Goal: Task Accomplishment & Management: Manage account settings

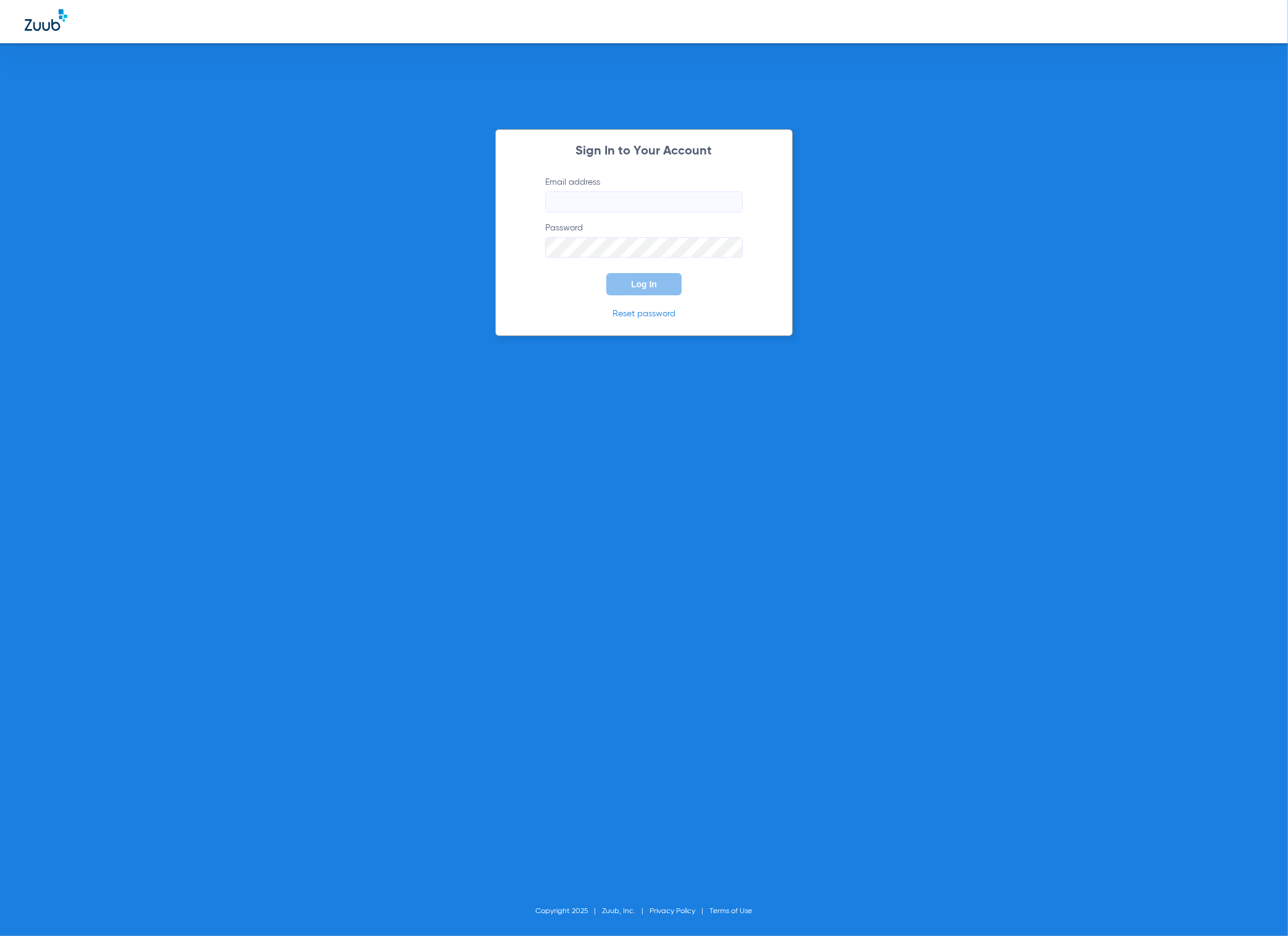
type input "[PERSON_NAME][EMAIL_ADDRESS][DOMAIN_NAME]"
click at [670, 293] on button "Log In" at bounding box center [644, 283] width 76 height 23
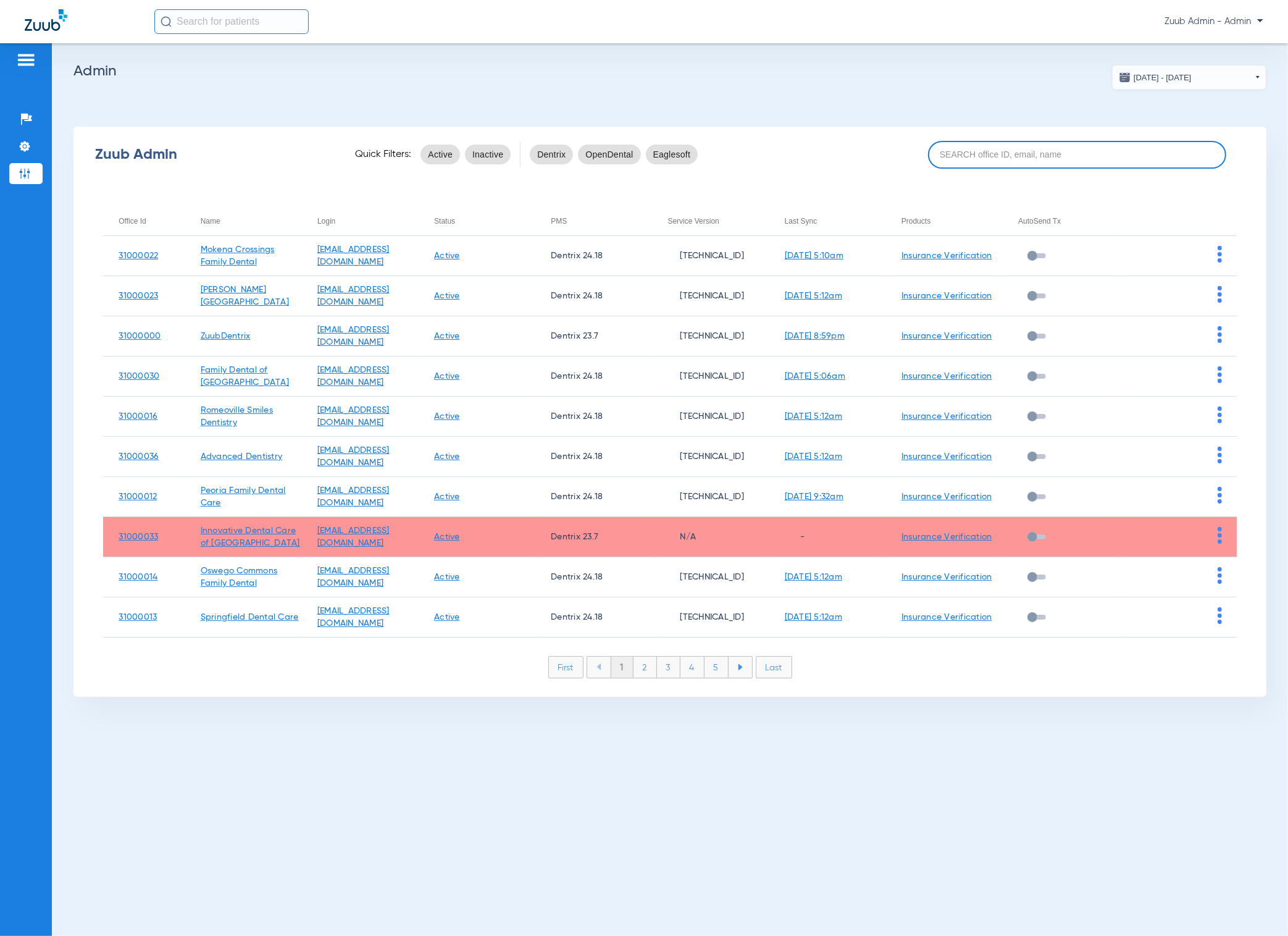
paste input "31000036"
type input "31000036"
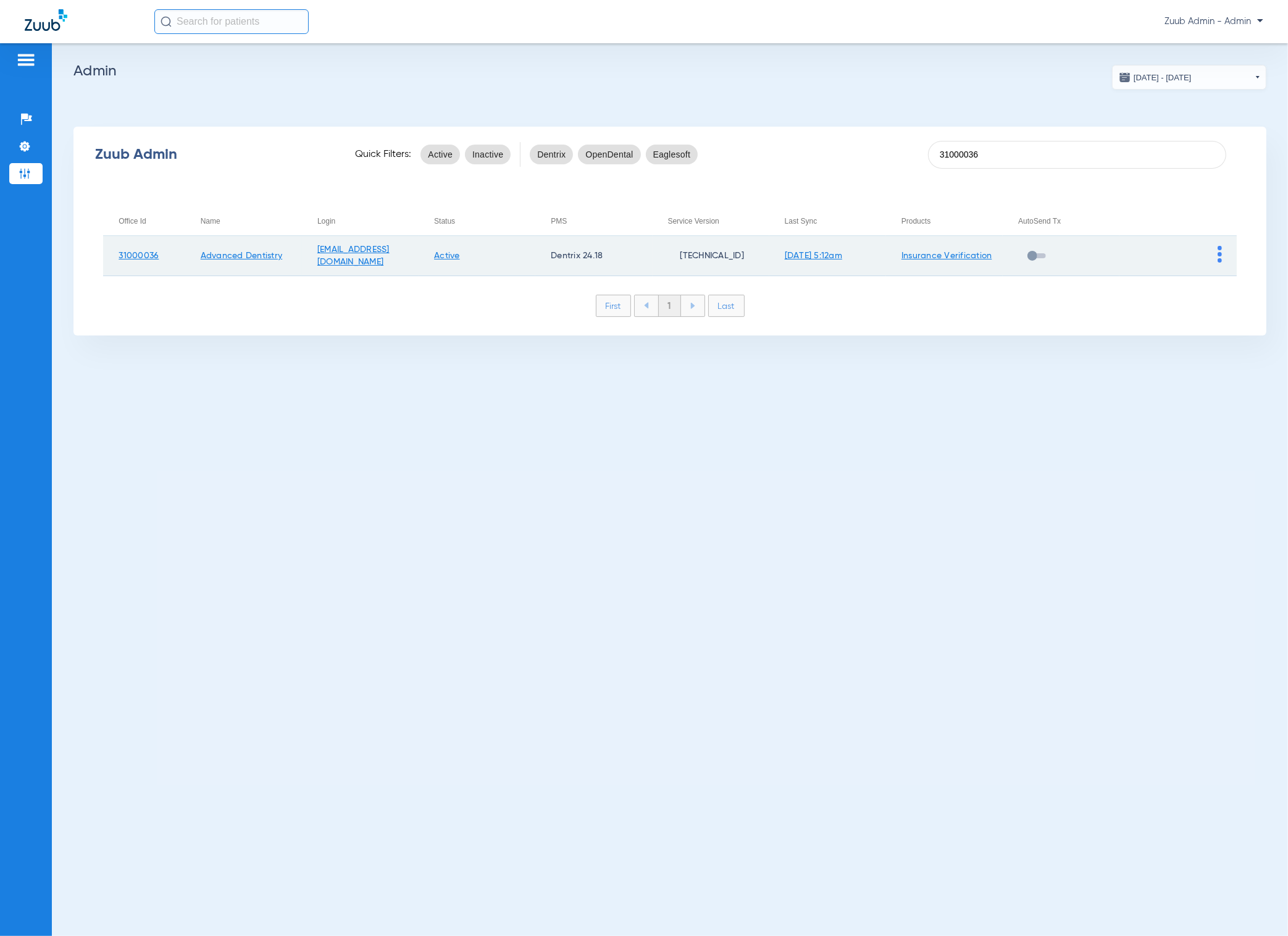
click at [1221, 259] on img at bounding box center [1220, 254] width 4 height 17
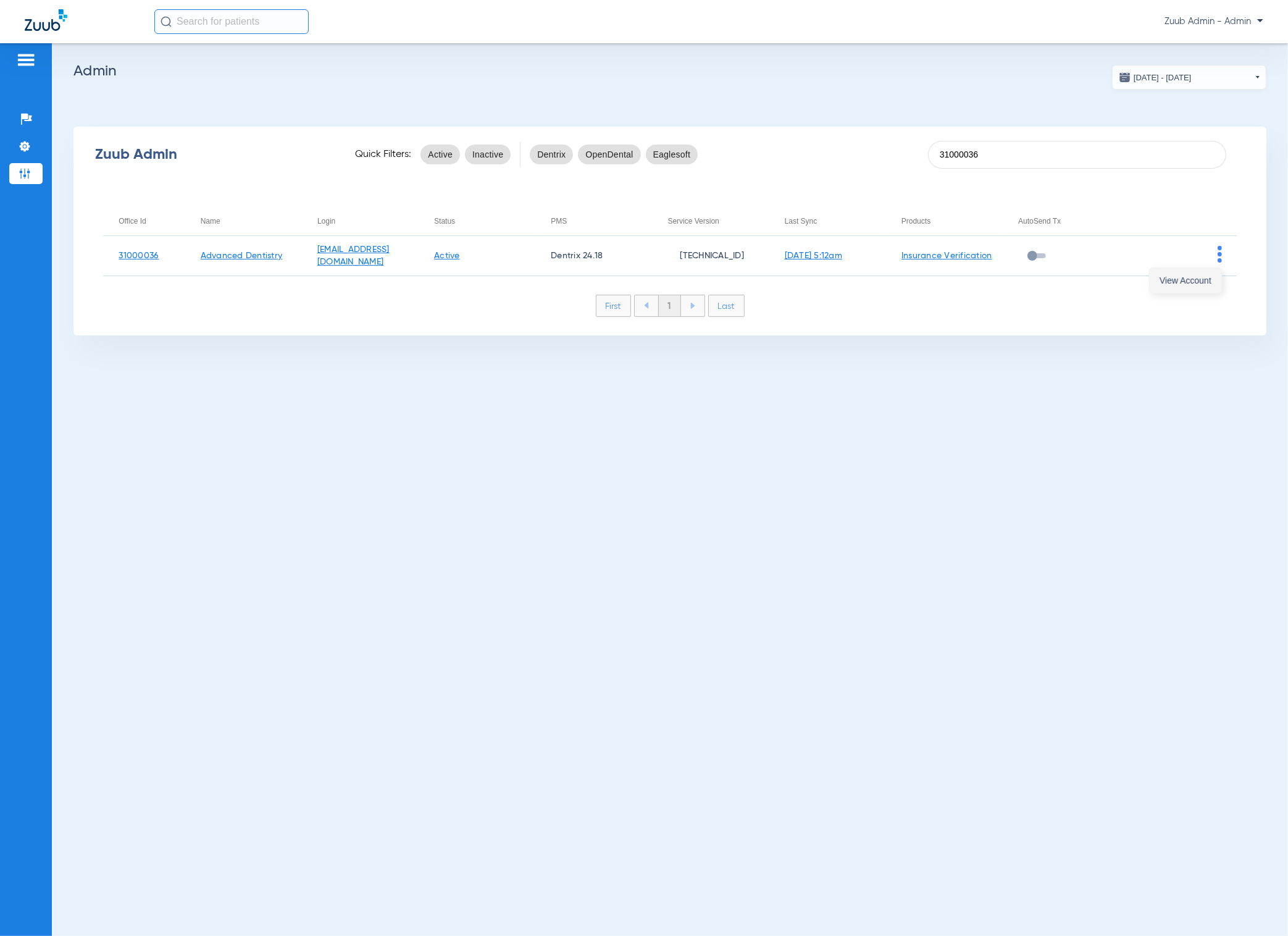
click at [1207, 273] on button "View Account" at bounding box center [1186, 280] width 72 height 25
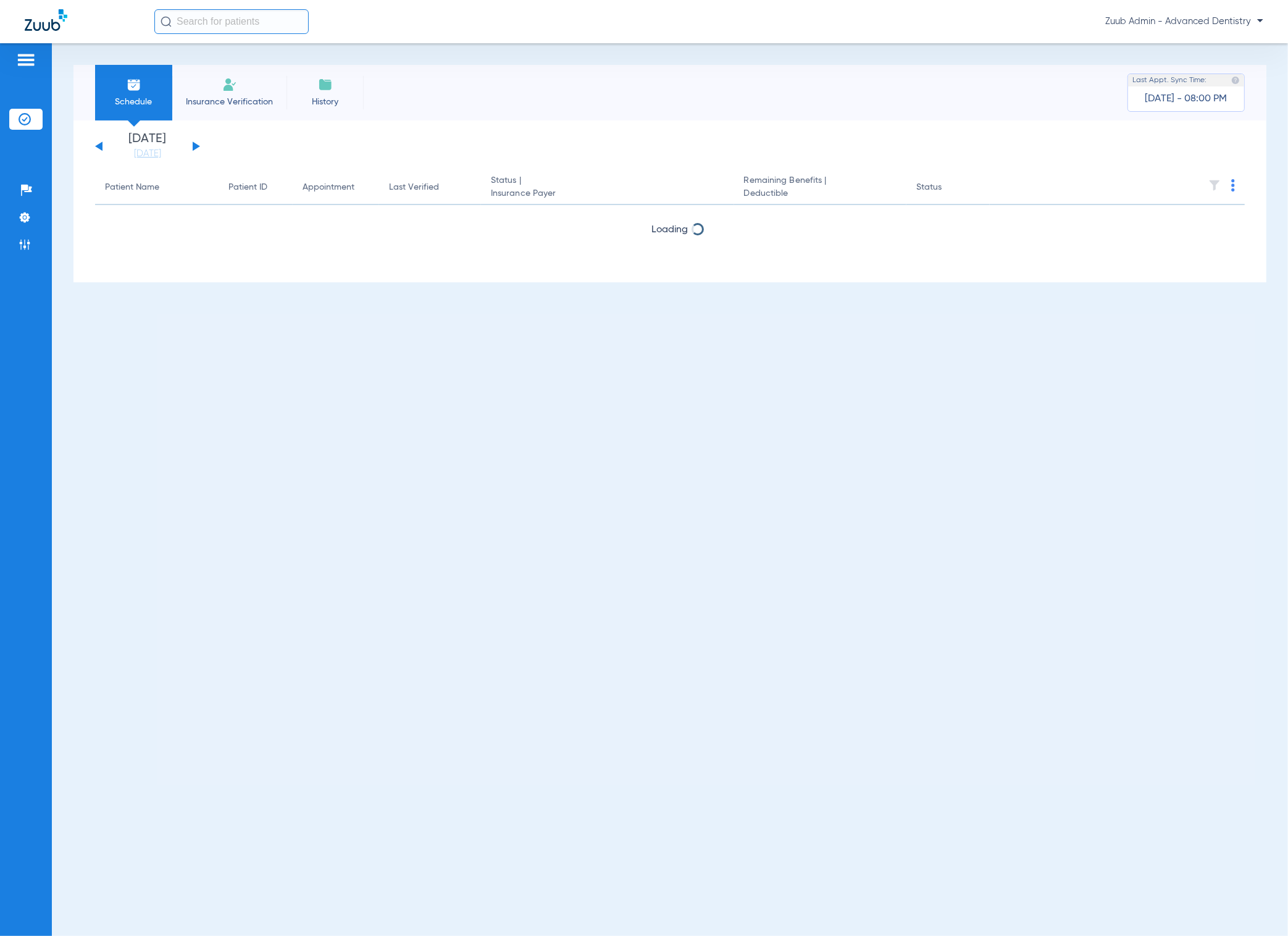
click at [43, 213] on div "Patients Insurance Verification Setup Help Center Settings Admin" at bounding box center [26, 511] width 52 height 936
click at [32, 214] on li "Settings" at bounding box center [26, 217] width 33 height 21
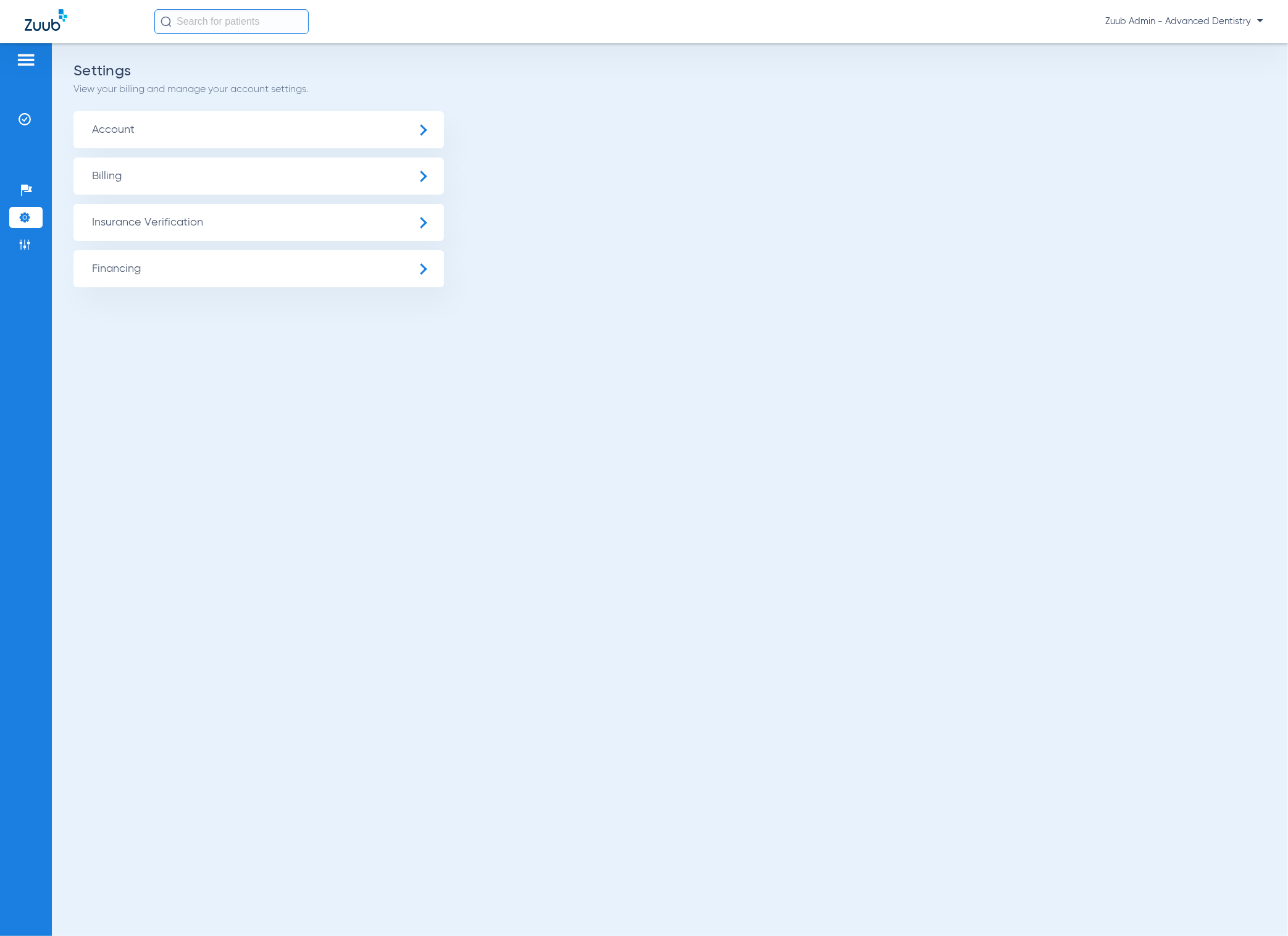
click at [300, 221] on span "Insurance Verification" at bounding box center [259, 222] width 371 height 37
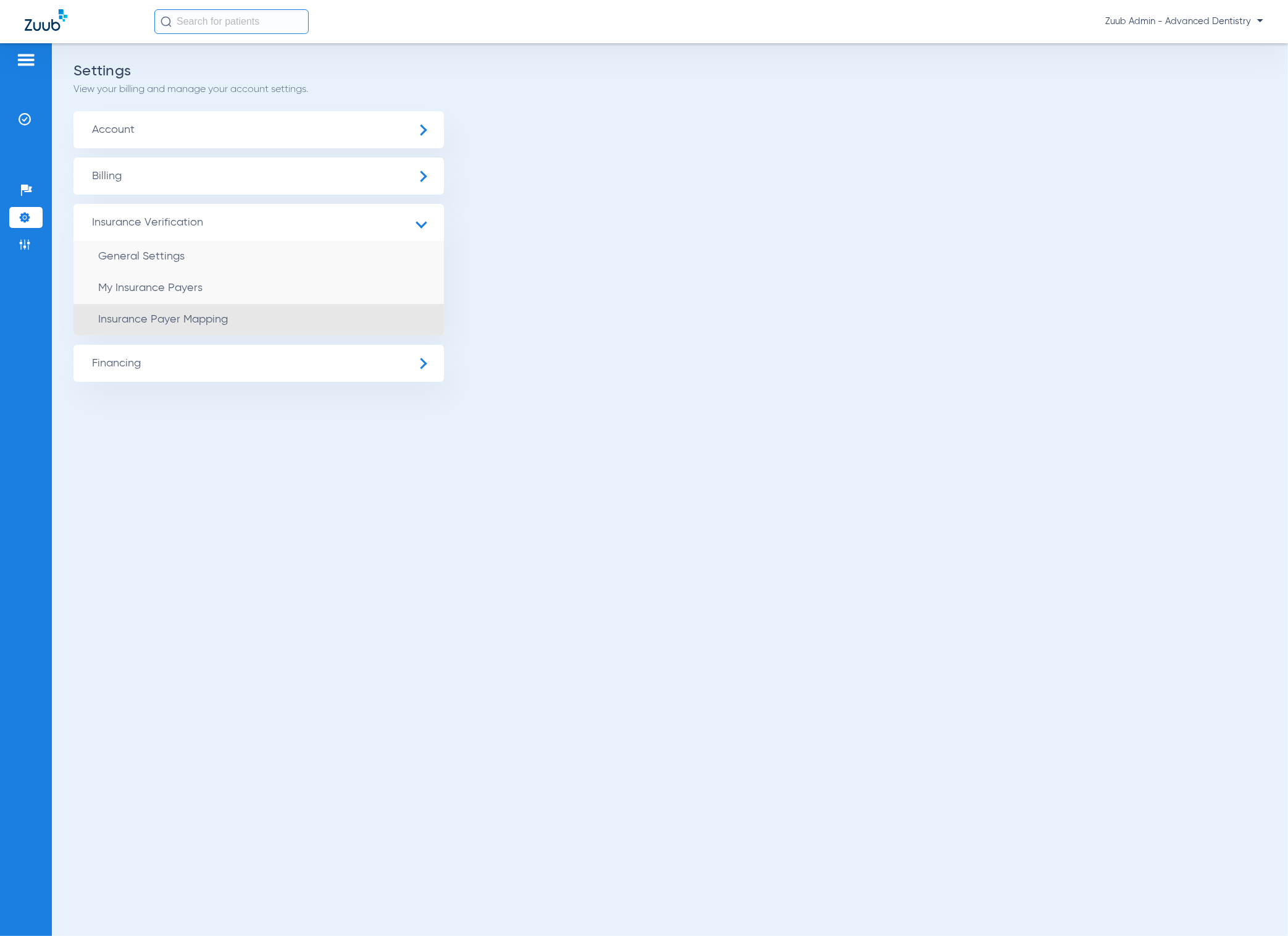
click at [314, 312] on li "Insurance Payer Mapping" at bounding box center [259, 320] width 371 height 31
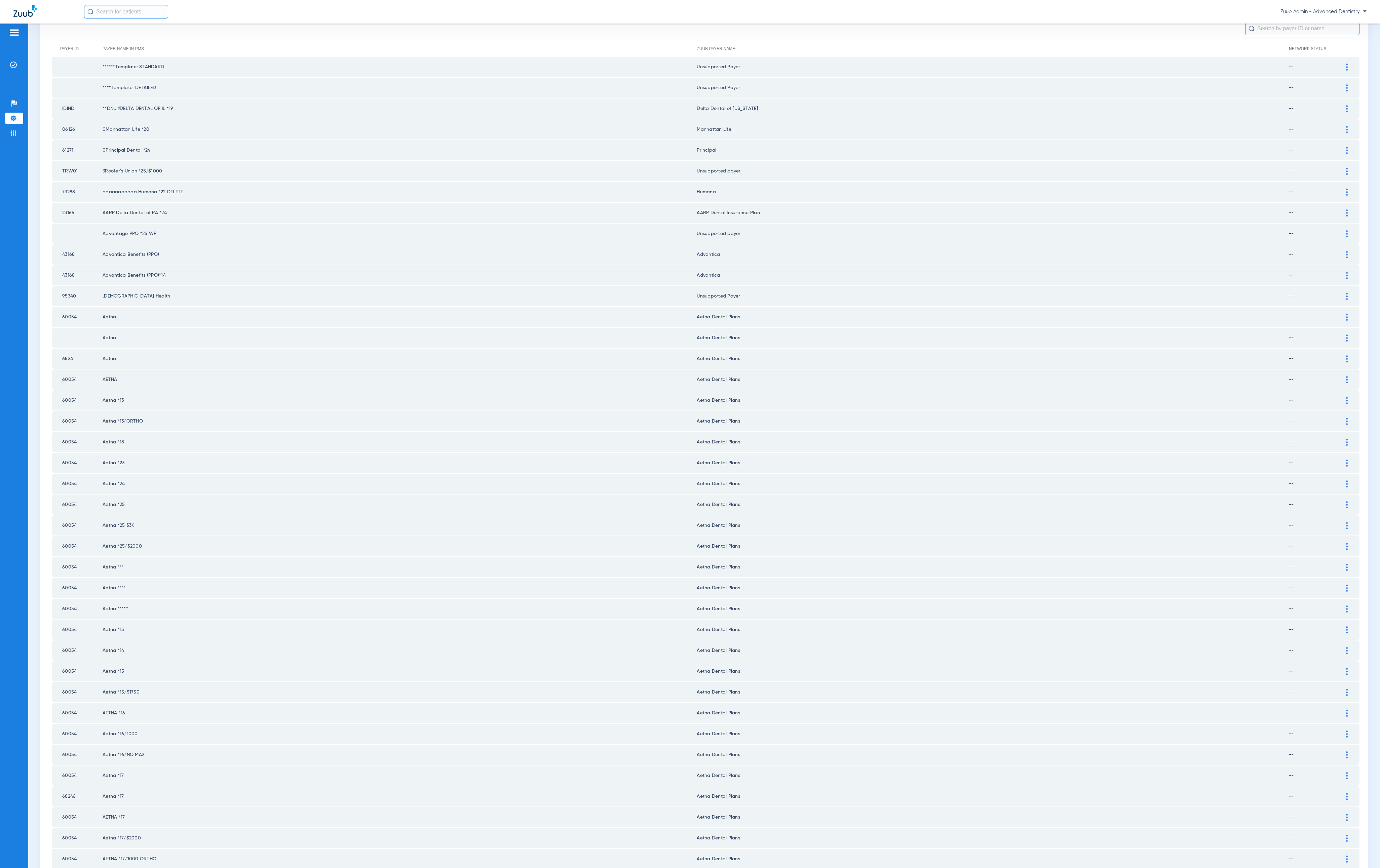
scroll to position [315, 0]
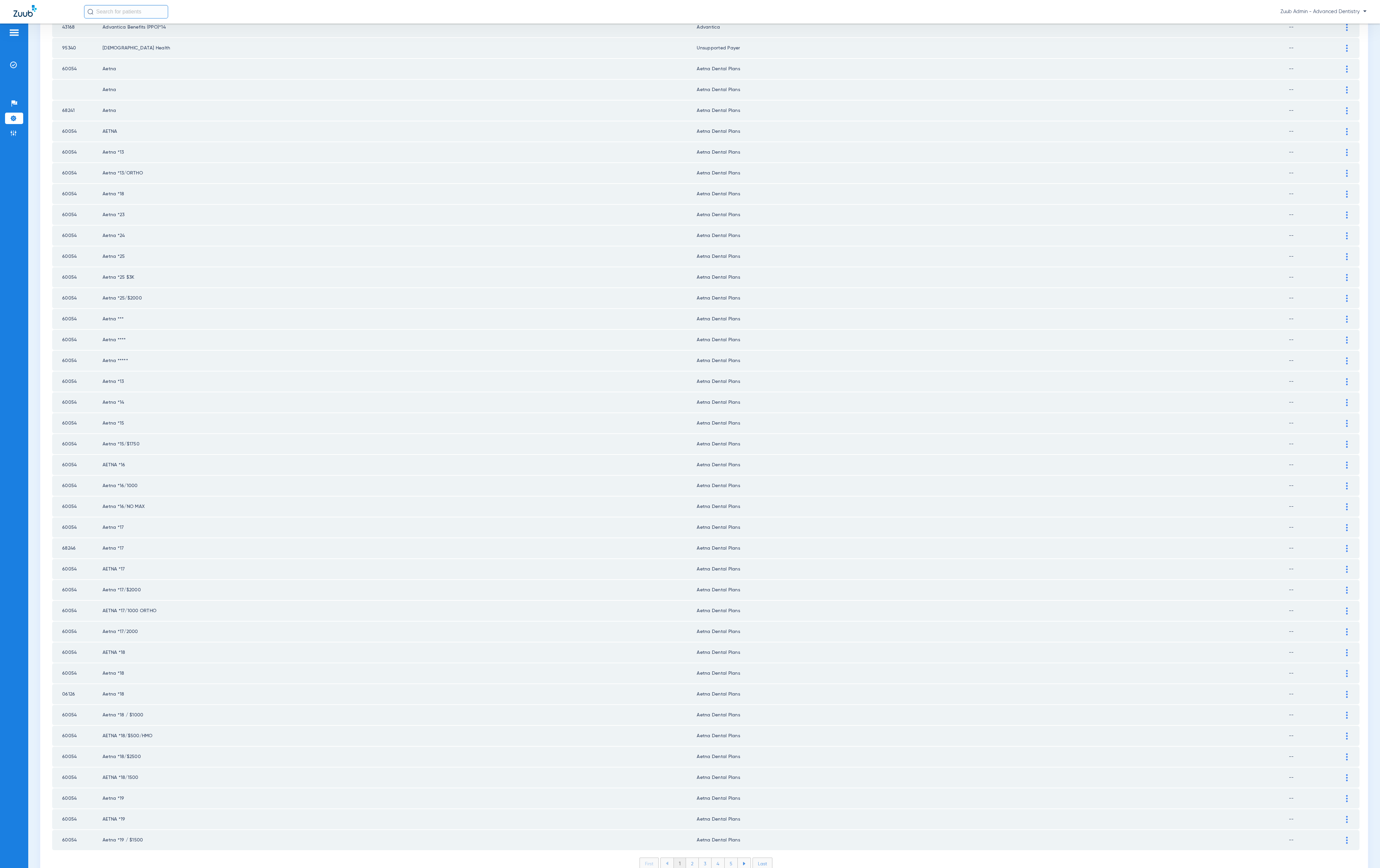
click at [689, 509] on li "2" at bounding box center [692, 863] width 13 height 11
click at [700, 509] on li "3" at bounding box center [705, 863] width 13 height 11
click at [701, 509] on li "4" at bounding box center [718, 863] width 13 height 11
click at [701, 509] on li "5" at bounding box center [731, 863] width 13 height 11
click at [701, 509] on li "6" at bounding box center [732, 863] width 13 height 11
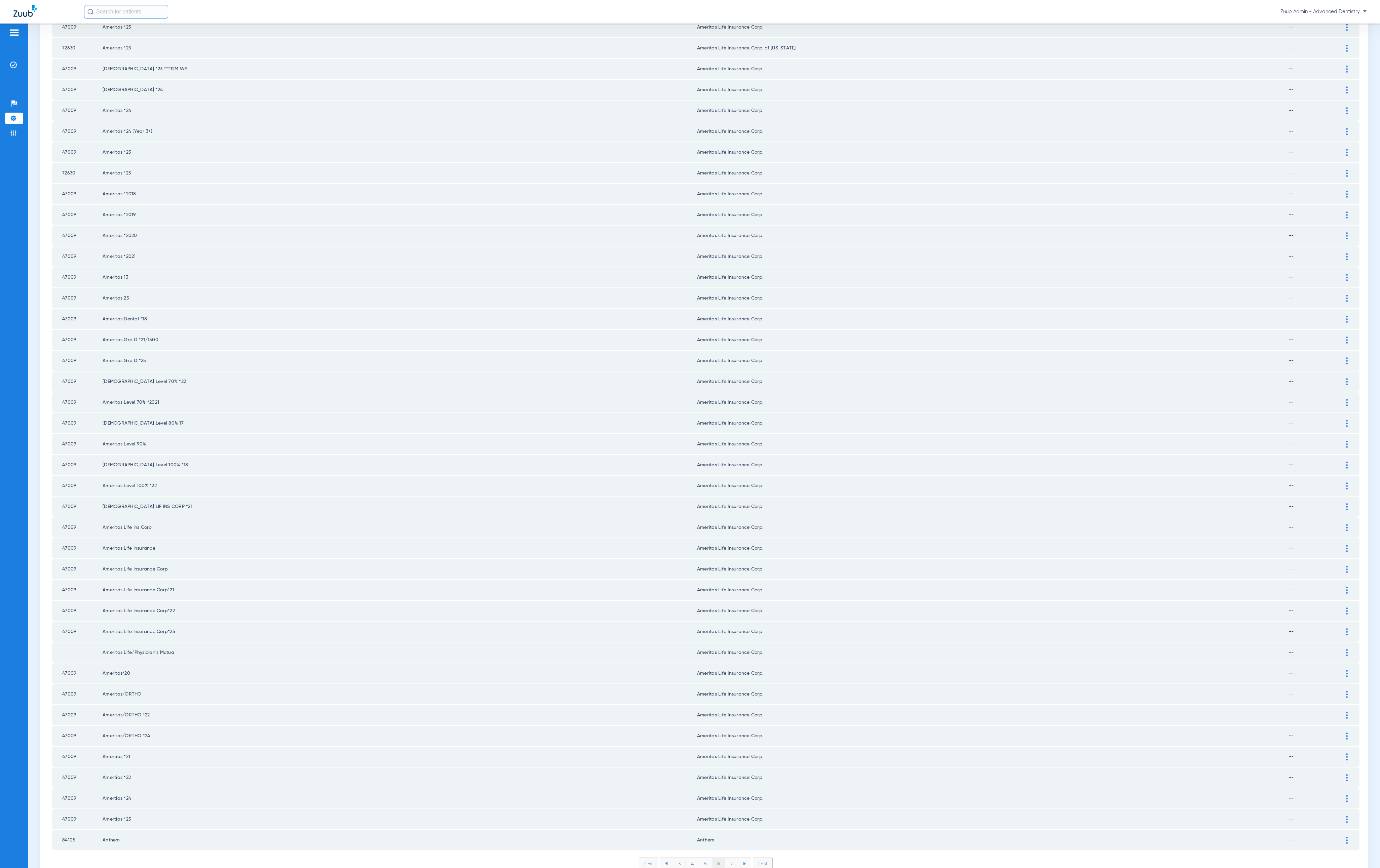
click at [701, 509] on li "7" at bounding box center [732, 863] width 13 height 11
click at [701, 509] on li "8" at bounding box center [731, 863] width 13 height 11
click at [701, 509] on li "9" at bounding box center [732, 863] width 13 height 11
click at [701, 509] on li "10" at bounding box center [731, 863] width 15 height 11
click at [701, 509] on li "11" at bounding box center [733, 863] width 14 height 11
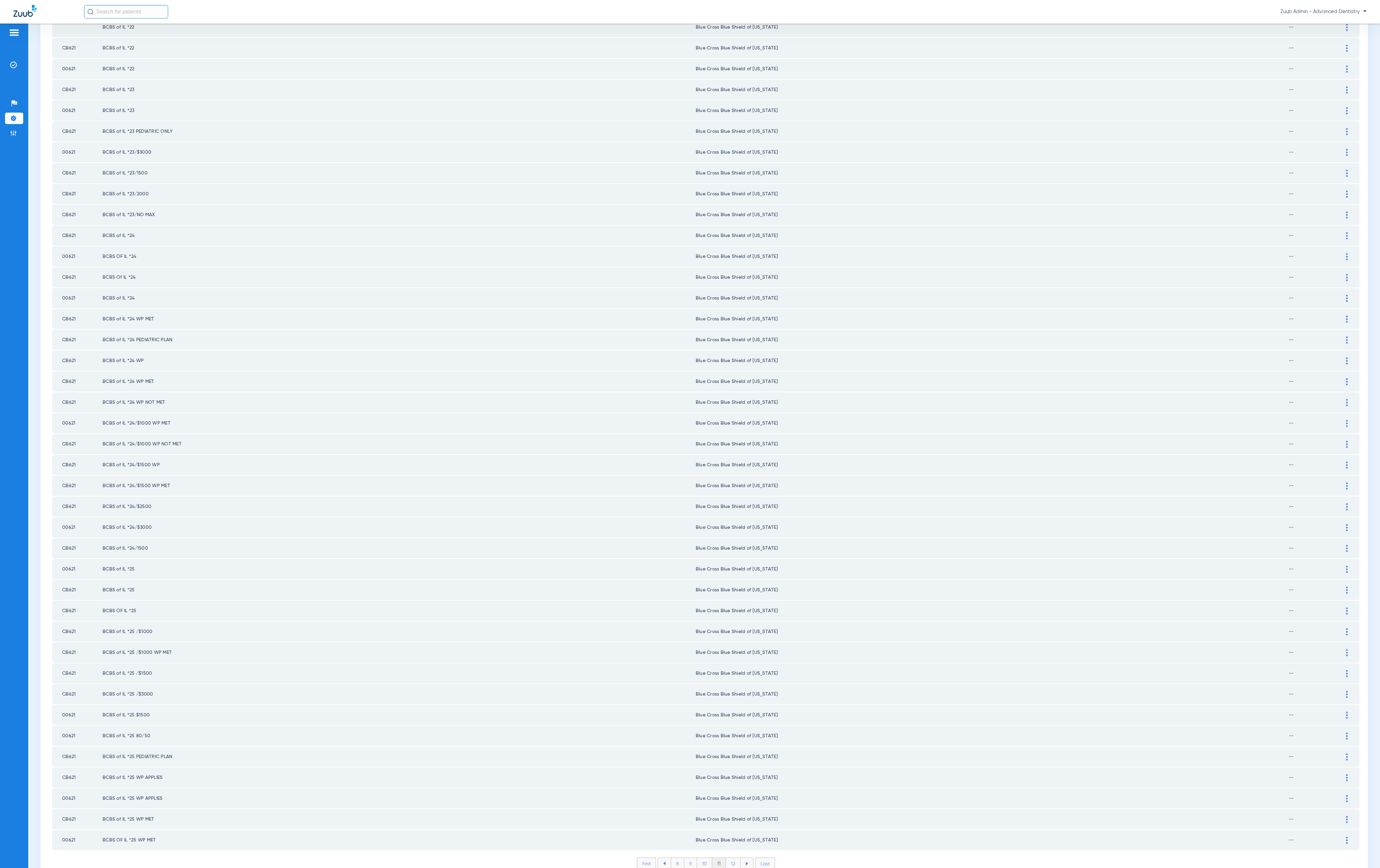
click at [701, 509] on li "12" at bounding box center [733, 863] width 14 height 11
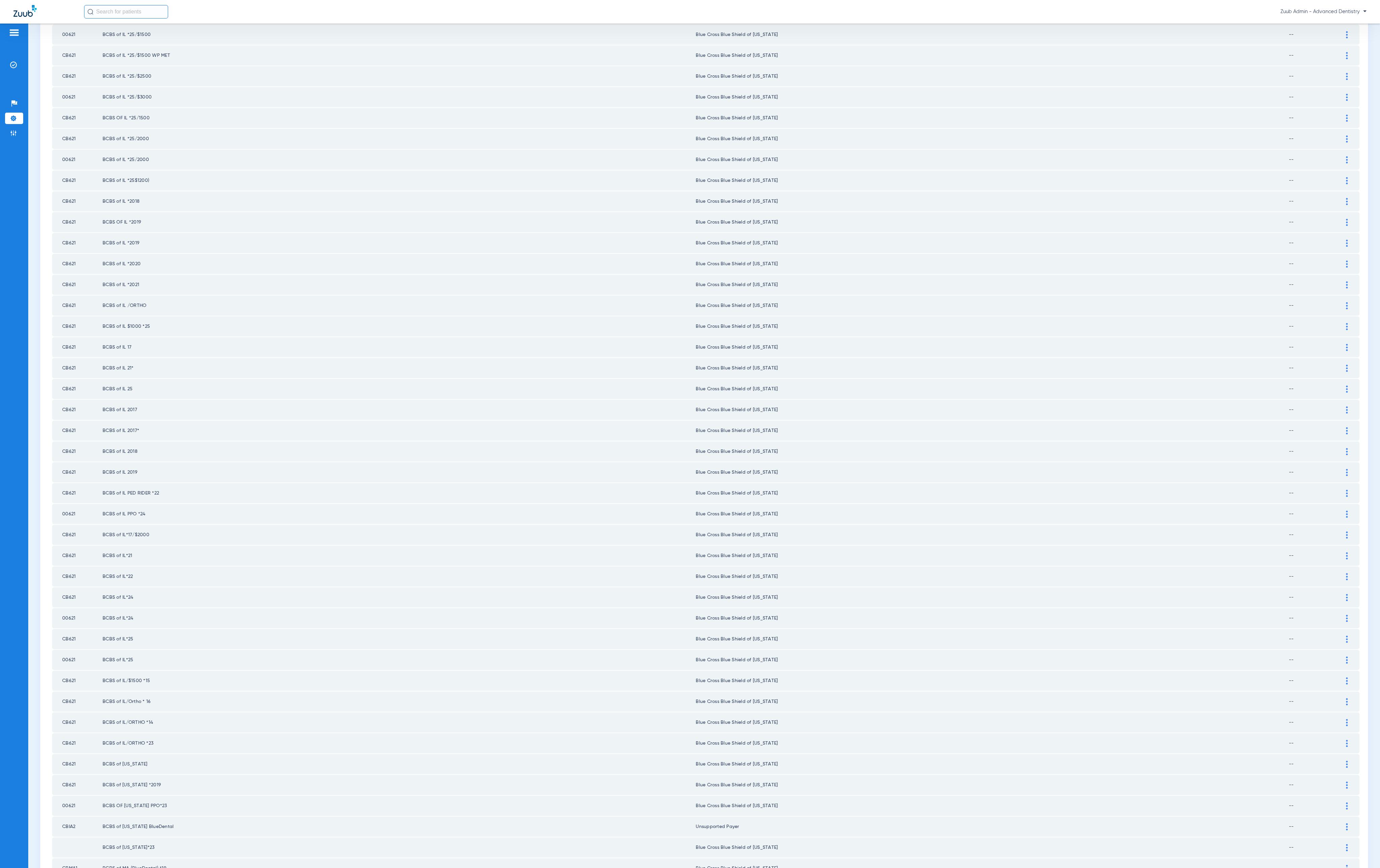
scroll to position [0, 0]
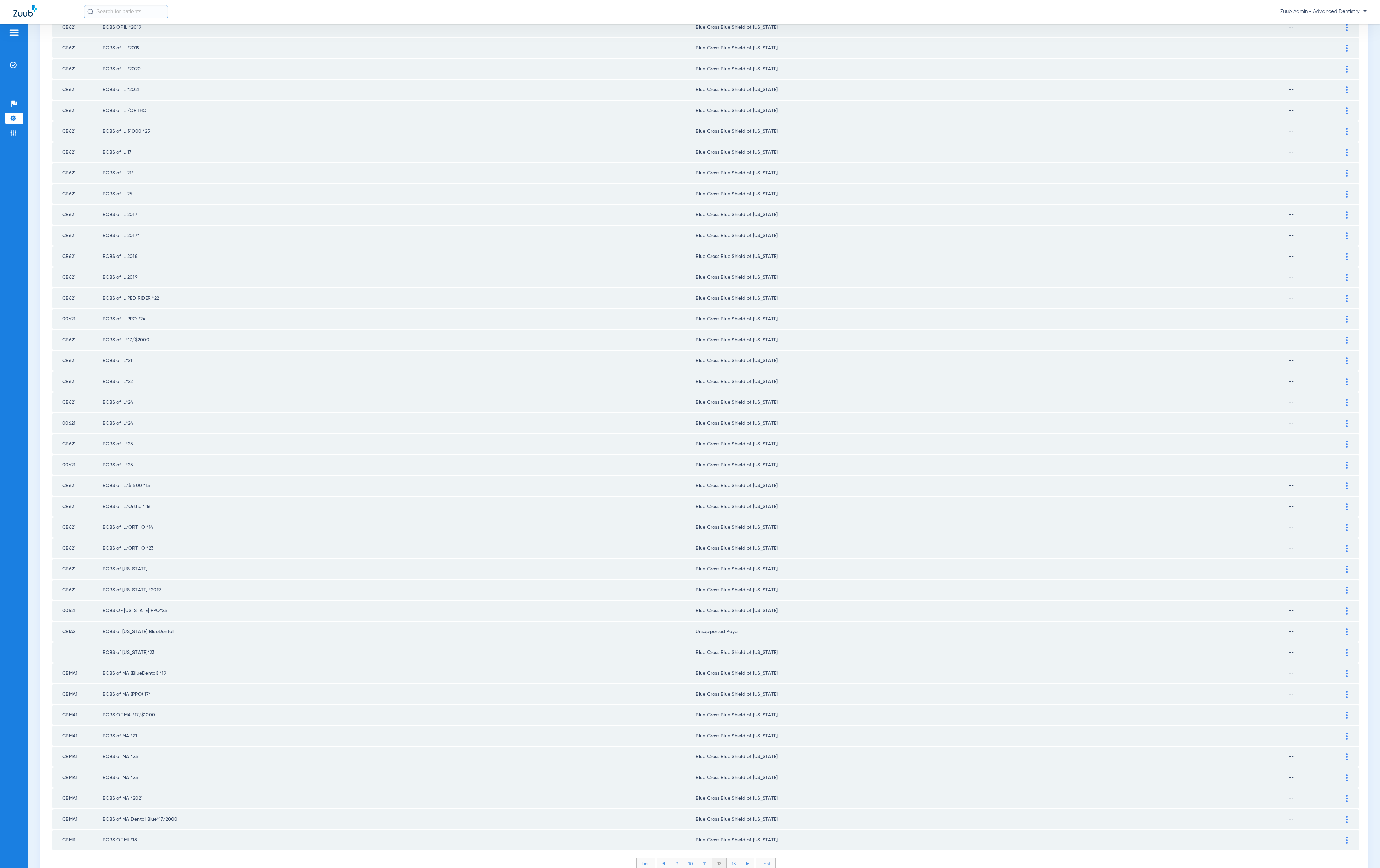
click at [701, 509] on li "13" at bounding box center [733, 863] width 14 height 11
click at [701, 509] on li "14" at bounding box center [735, 863] width 15 height 11
click at [701, 509] on li "15" at bounding box center [734, 863] width 15 height 11
click at [701, 509] on li "16" at bounding box center [734, 863] width 14 height 11
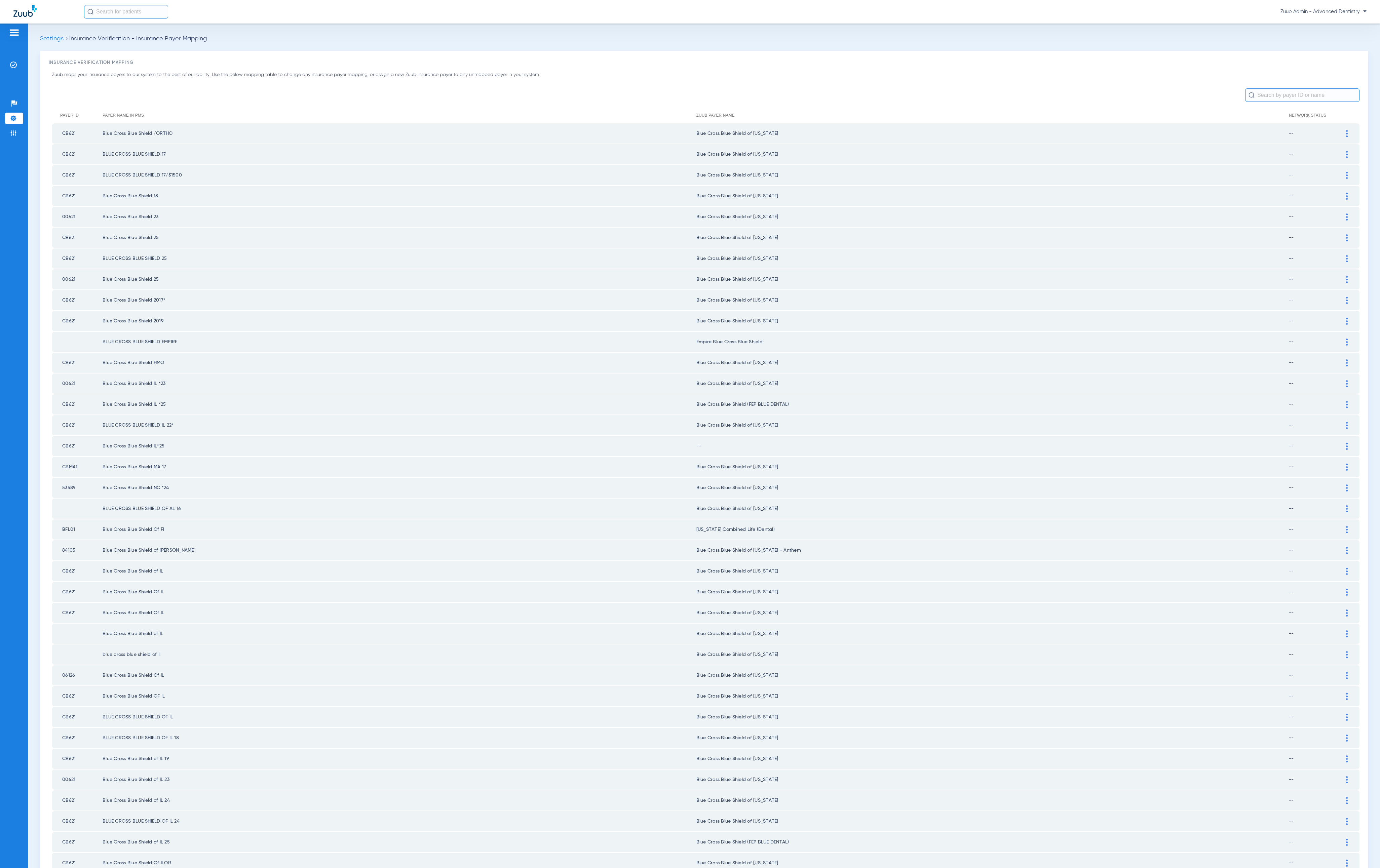
click at [701, 443] on div at bounding box center [1347, 446] width 12 height 7
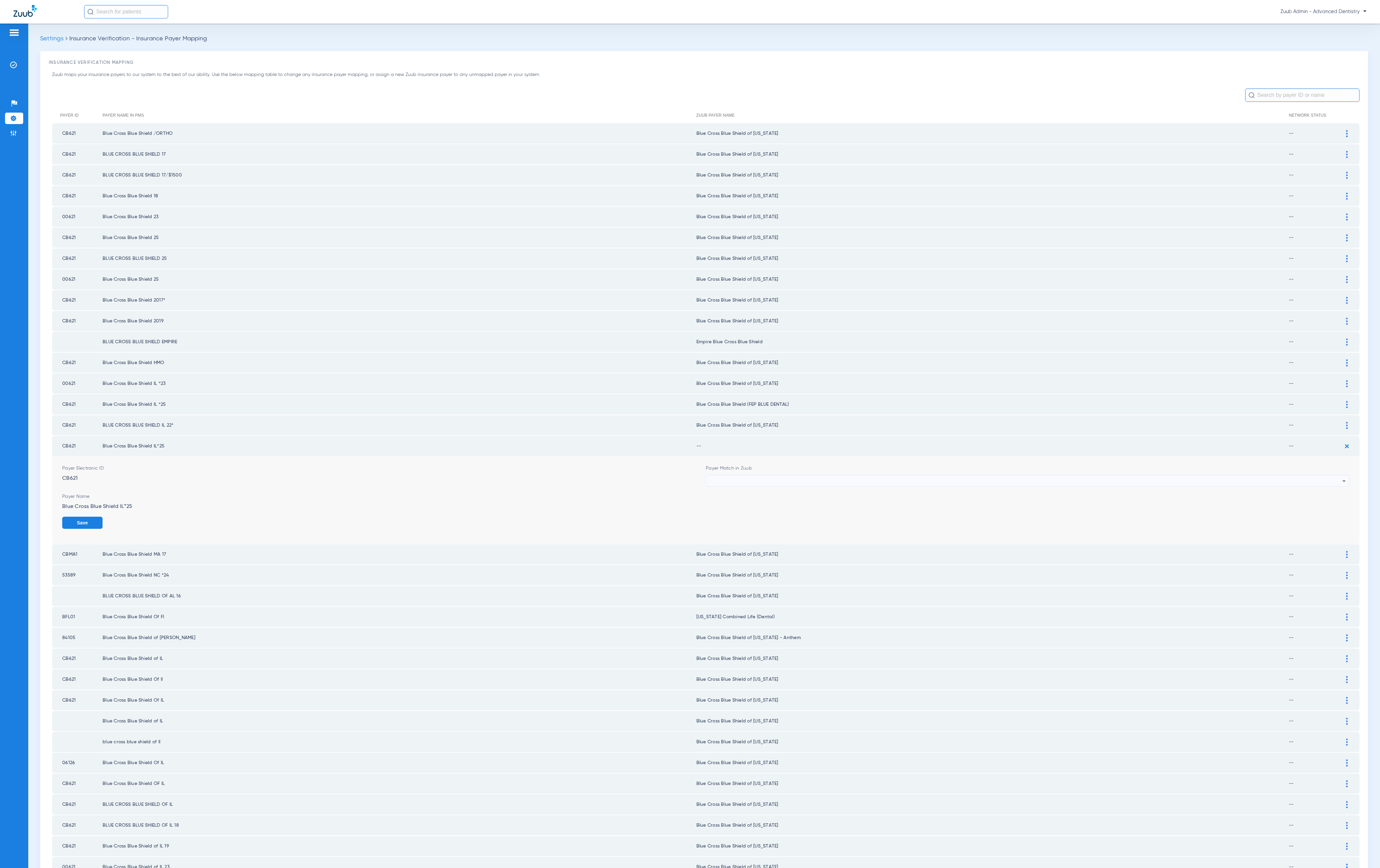
click at [701, 475] on div at bounding box center [1025, 481] width 633 height 11
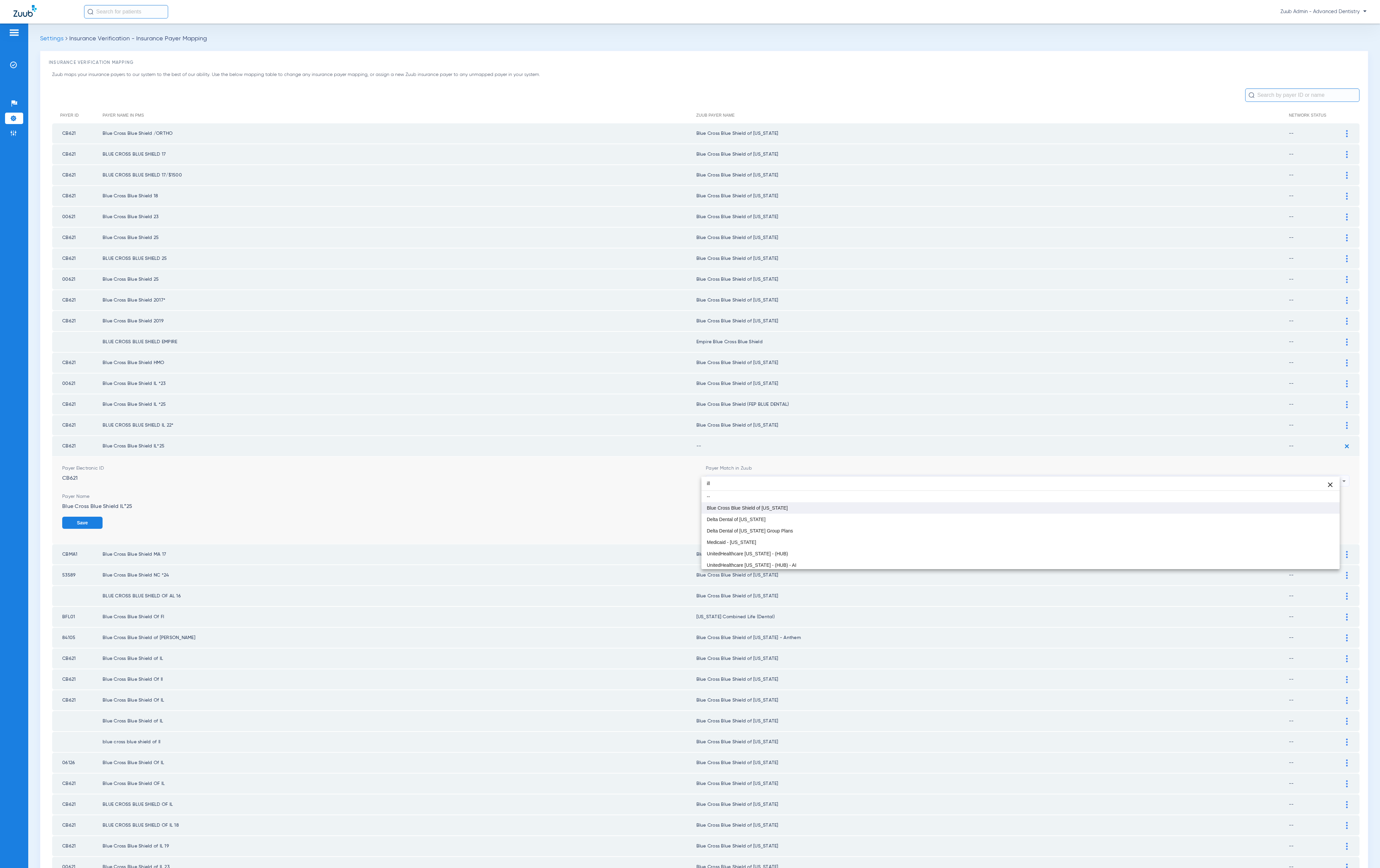
type input "ill"
click at [701, 507] on mat-option "Blue Cross Blue Shield of [US_STATE]" at bounding box center [1020, 508] width 638 height 11
click at [701, 509] on button "Save" at bounding box center [1329, 523] width 40 height 12
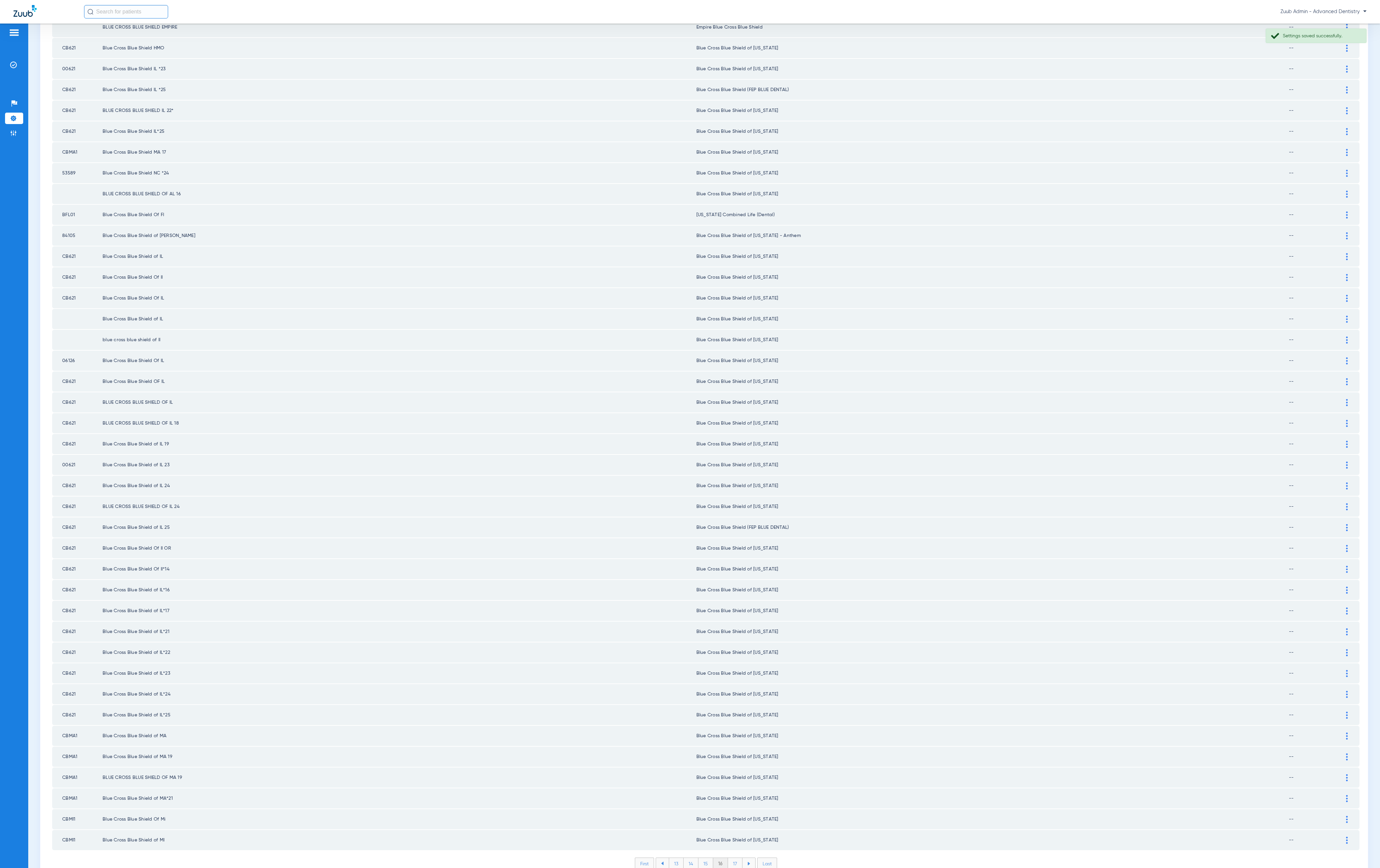
click at [701, 509] on div "First 13 14 15 16 17 Last Items per page: 50 751 – 800 of 3720" at bounding box center [706, 868] width 1307 height 22
click at [701, 509] on li "17" at bounding box center [735, 863] width 14 height 11
click at [701, 509] on li "18" at bounding box center [735, 863] width 15 height 11
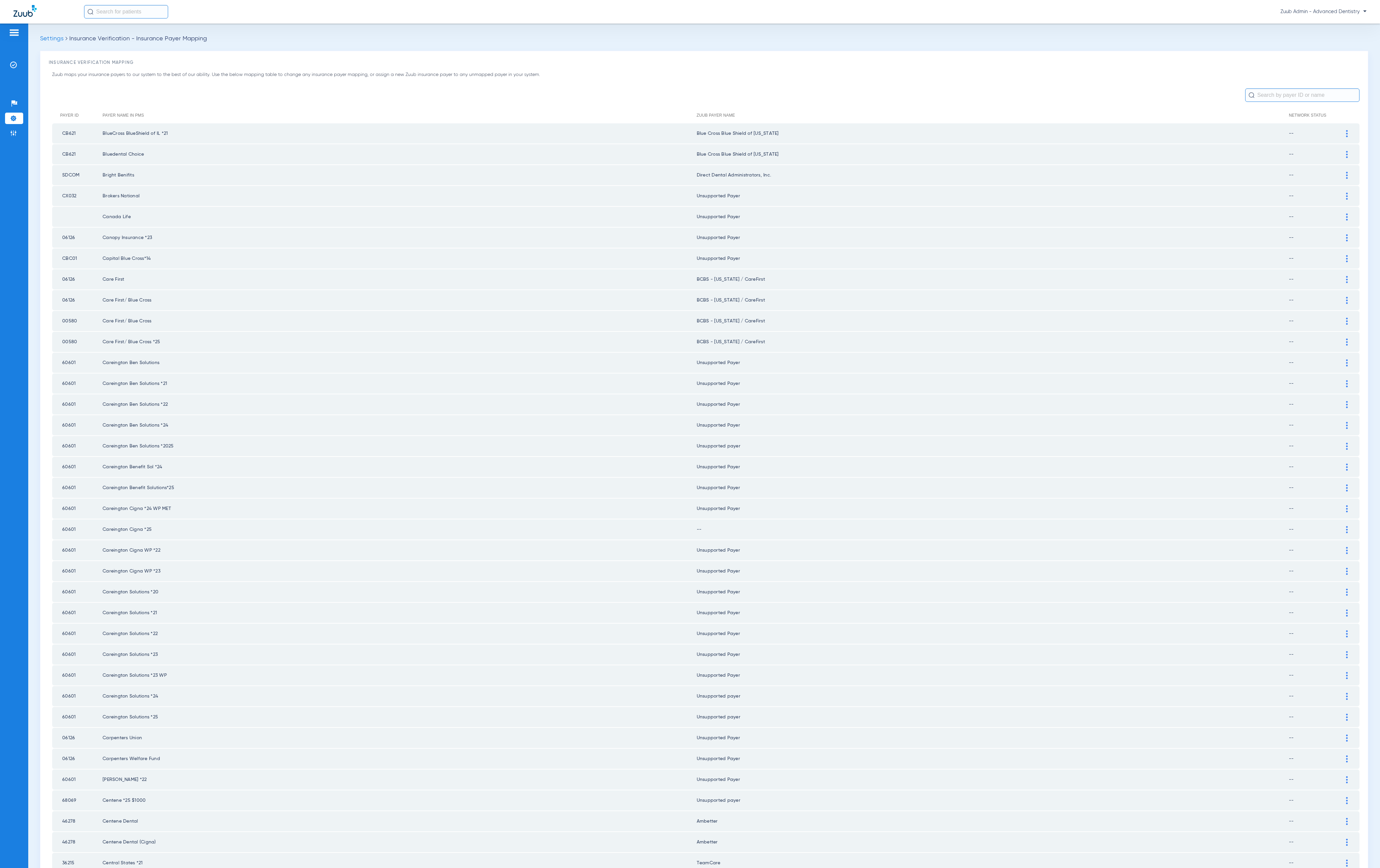
click at [701, 505] on div at bounding box center [1347, 508] width 12 height 7
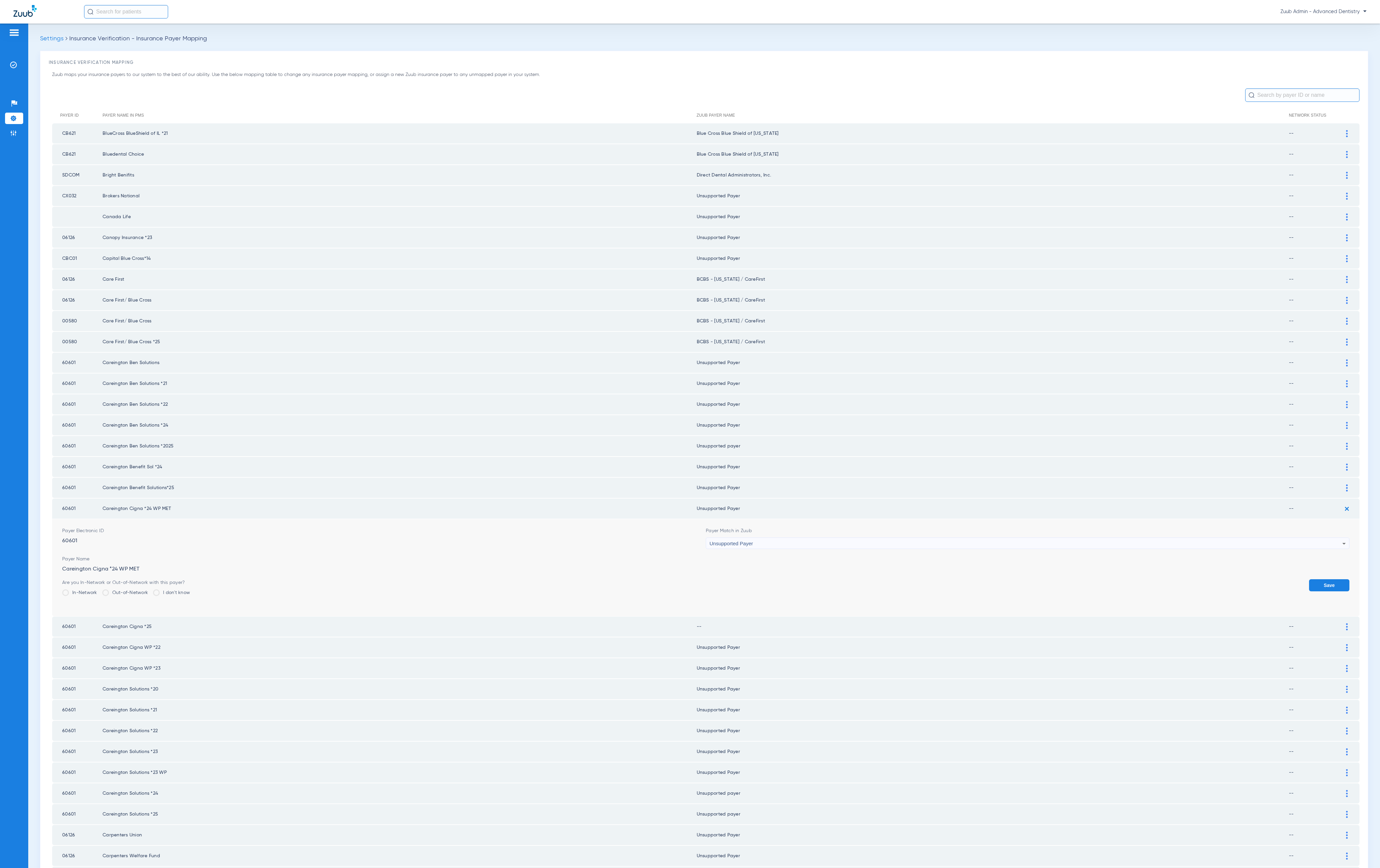
click at [701, 509] on div at bounding box center [1347, 627] width 12 height 7
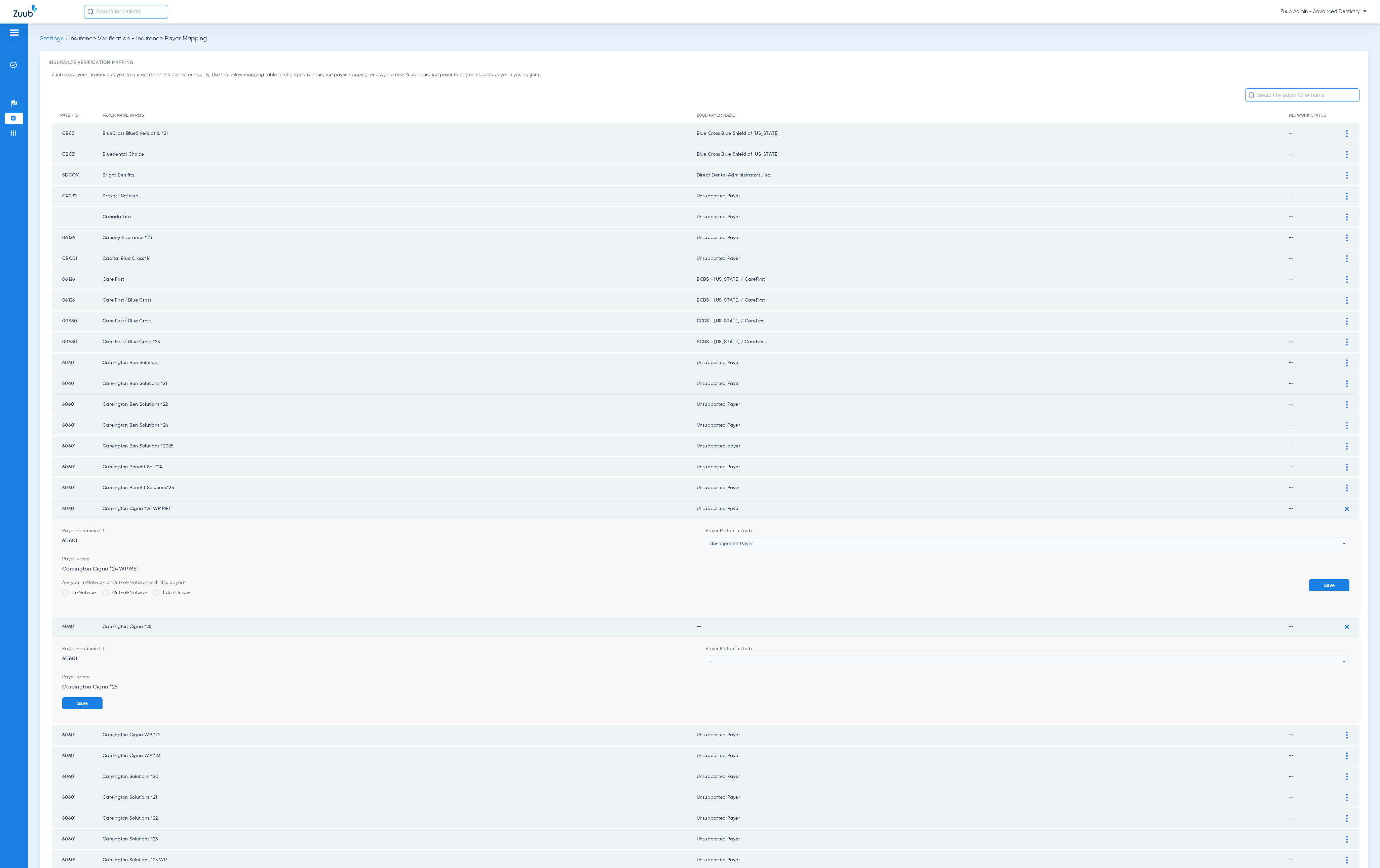
click at [701, 509] on div "--" at bounding box center [1025, 661] width 633 height 11
type input "uns"
click at [701, 509] on mat-option "Unsupported Payer" at bounding box center [1020, 685] width 638 height 11
click at [701, 509] on button "Save" at bounding box center [1329, 703] width 40 height 12
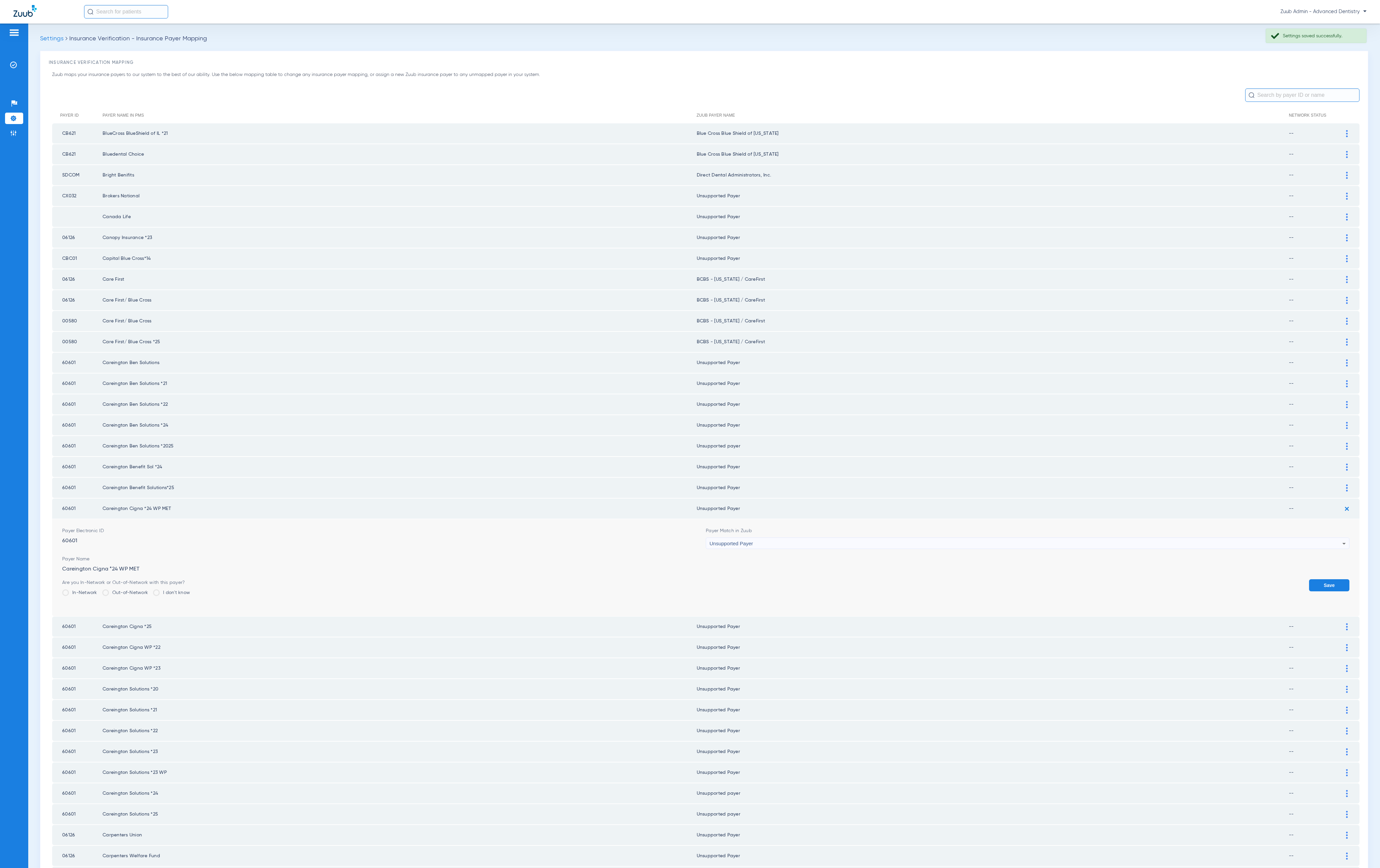
click at [701, 509] on button "Save" at bounding box center [1329, 585] width 40 height 12
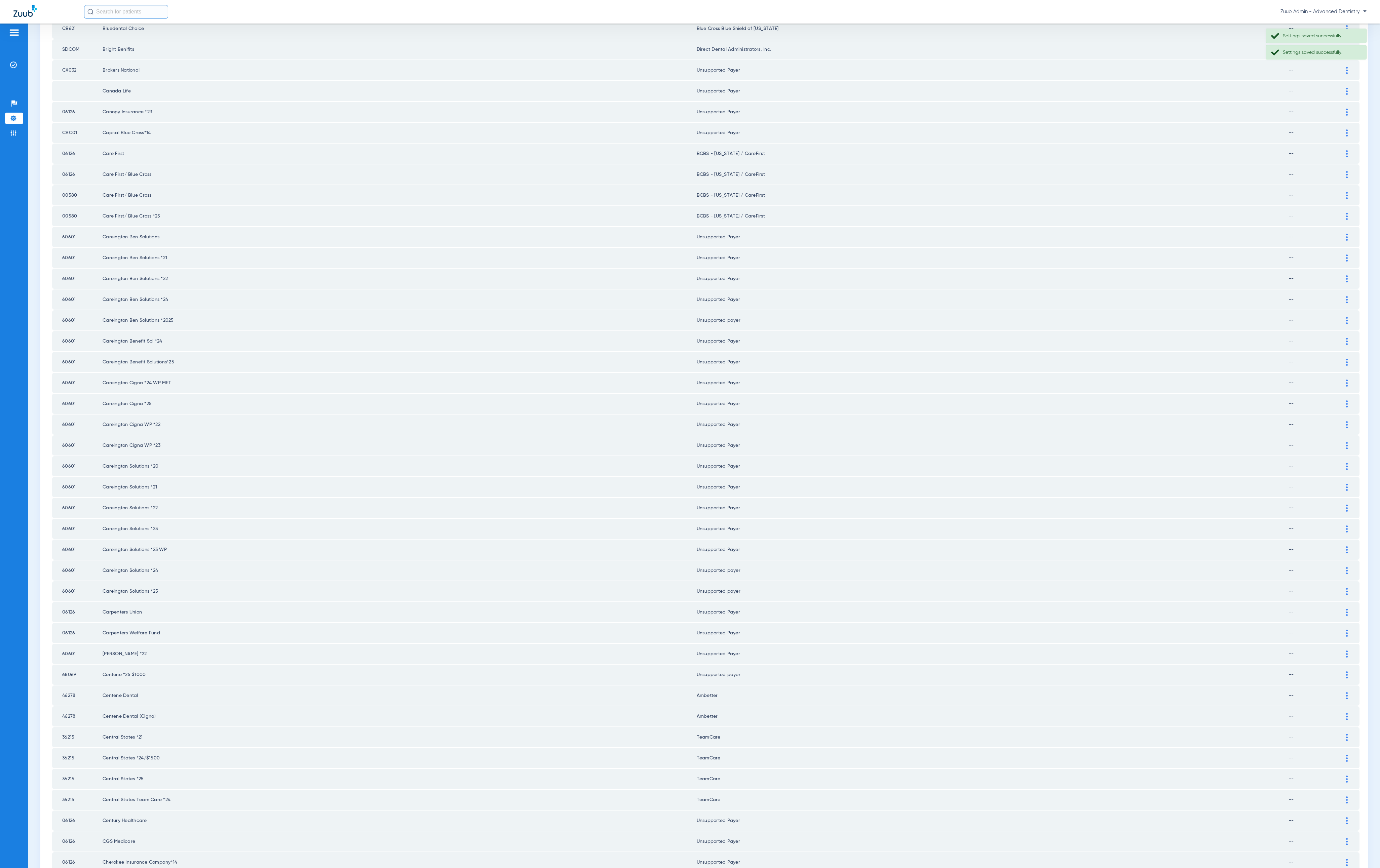
scroll to position [315, 0]
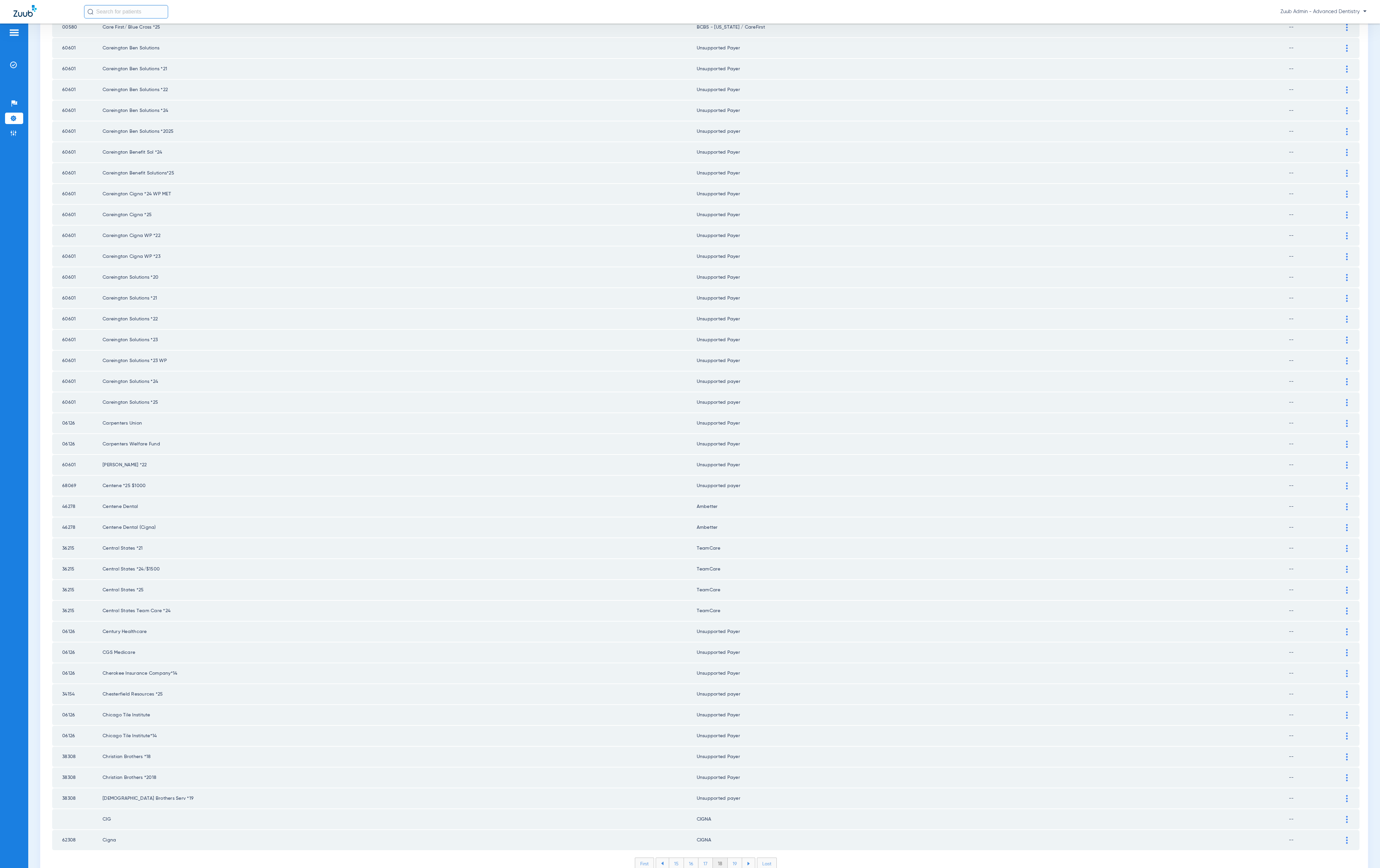
click at [701, 509] on li "19" at bounding box center [734, 863] width 14 height 11
click at [701, 509] on li "20" at bounding box center [735, 863] width 16 height 11
click at [701, 509] on li "21" at bounding box center [736, 863] width 14 height 11
click at [701, 509] on li "22" at bounding box center [736, 863] width 15 height 11
click at [701, 509] on li "23" at bounding box center [736, 863] width 15 height 11
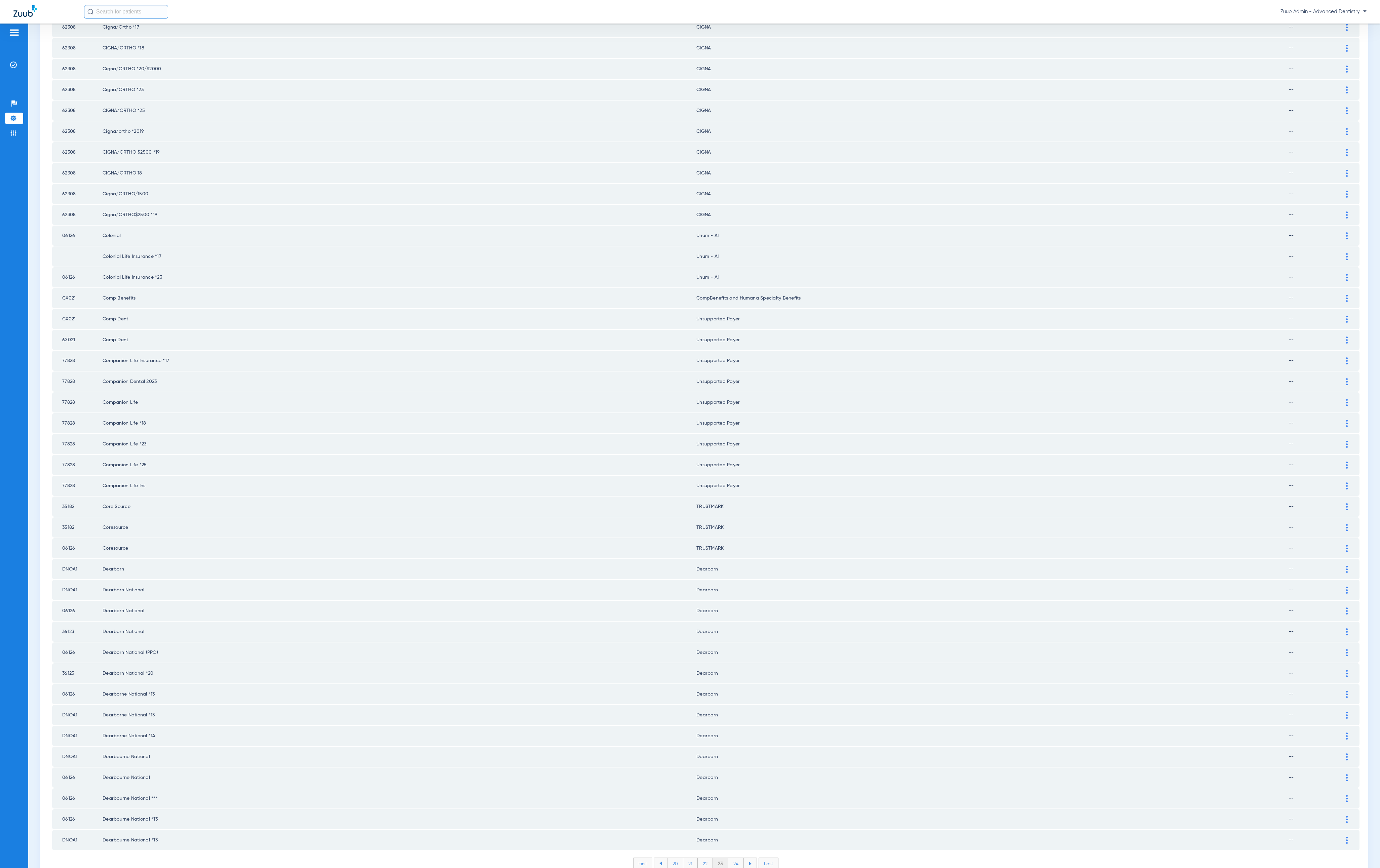
click at [701, 509] on li "24" at bounding box center [736, 863] width 16 height 11
click at [701, 509] on li "25" at bounding box center [736, 863] width 16 height 11
click at [701, 509] on li "26" at bounding box center [736, 863] width 15 height 11
click at [701, 509] on li "27" at bounding box center [737, 863] width 15 height 11
click at [701, 509] on li "28" at bounding box center [736, 863] width 16 height 11
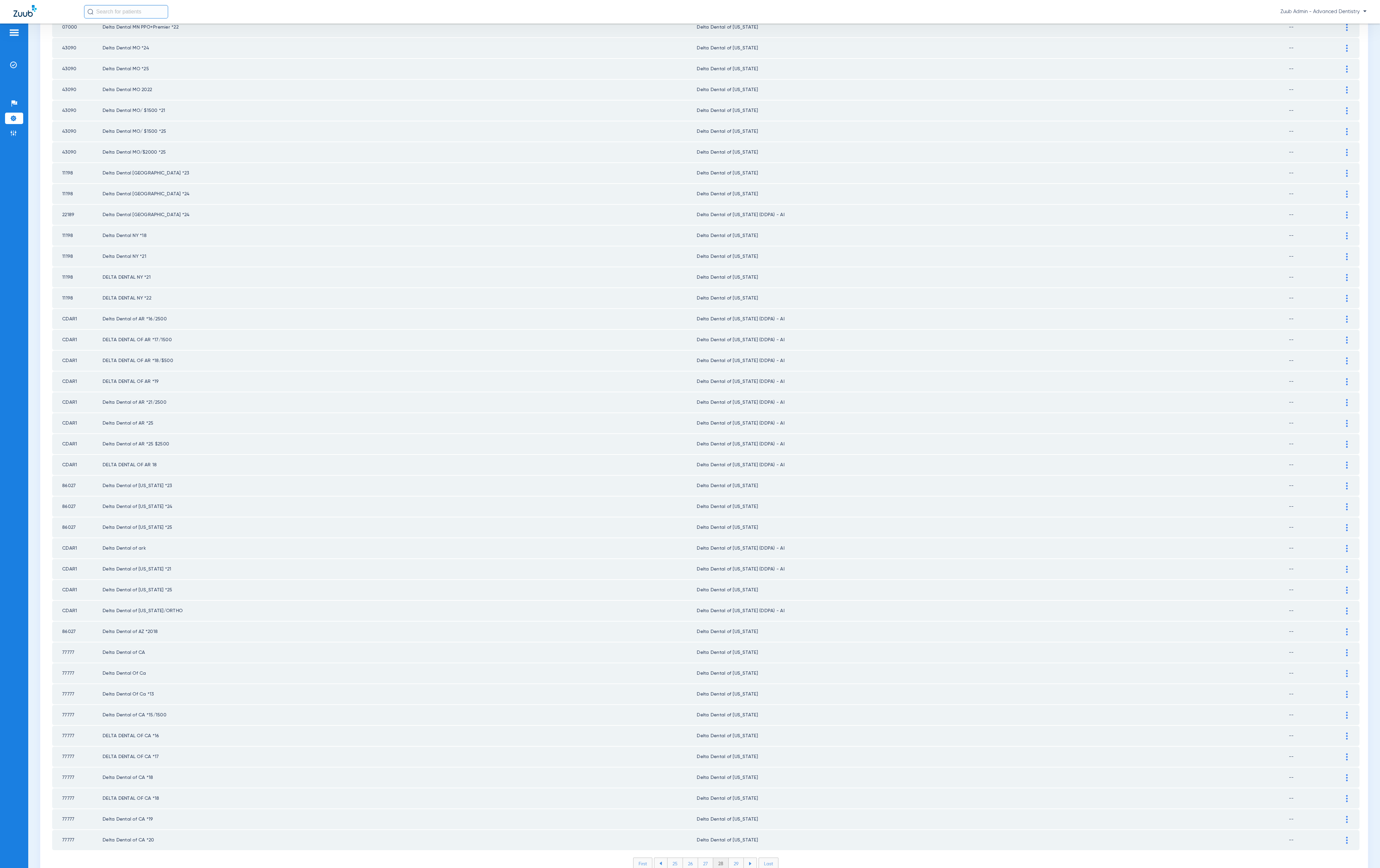
click at [701, 509] on li "29" at bounding box center [736, 863] width 15 height 11
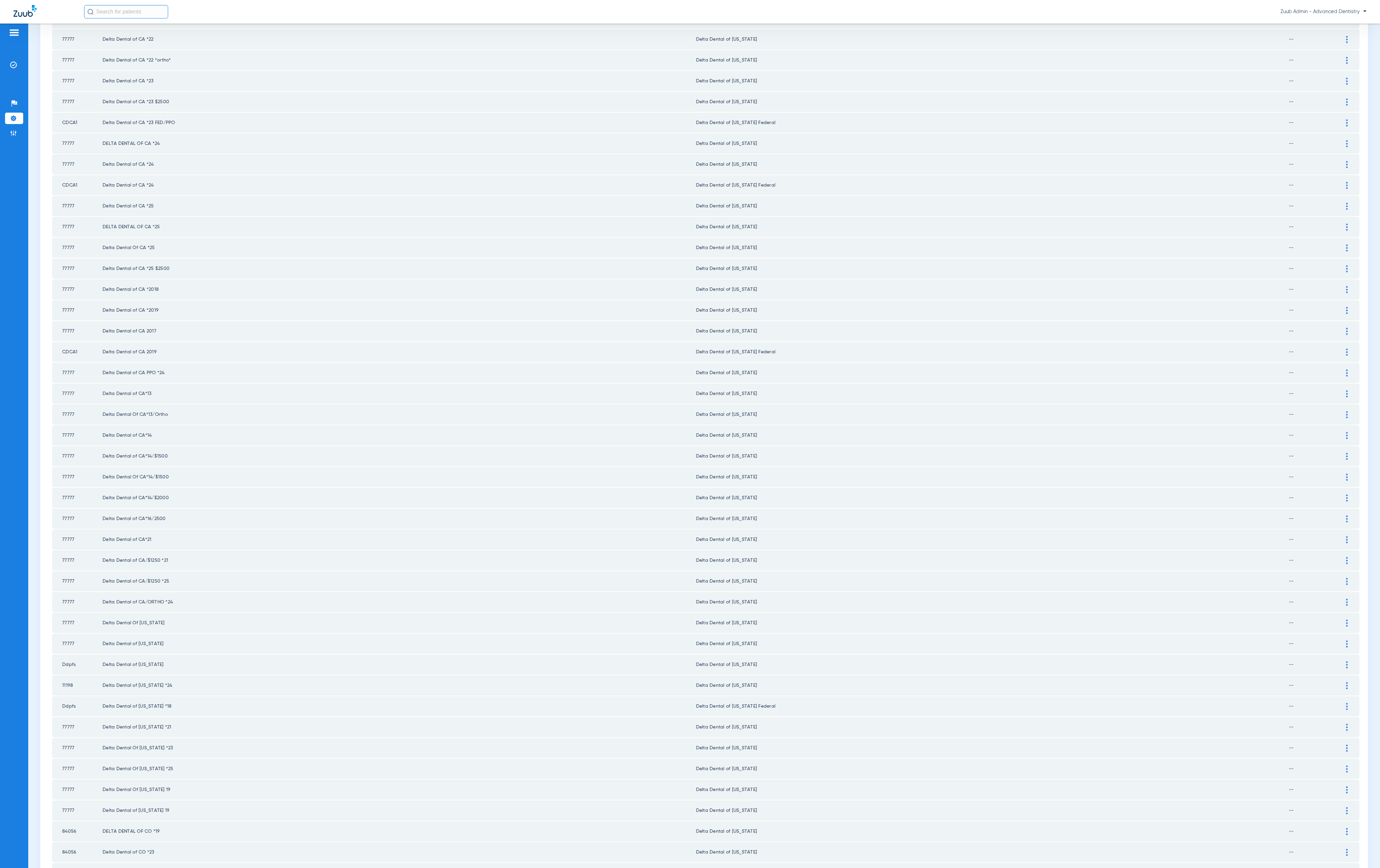
scroll to position [0, 0]
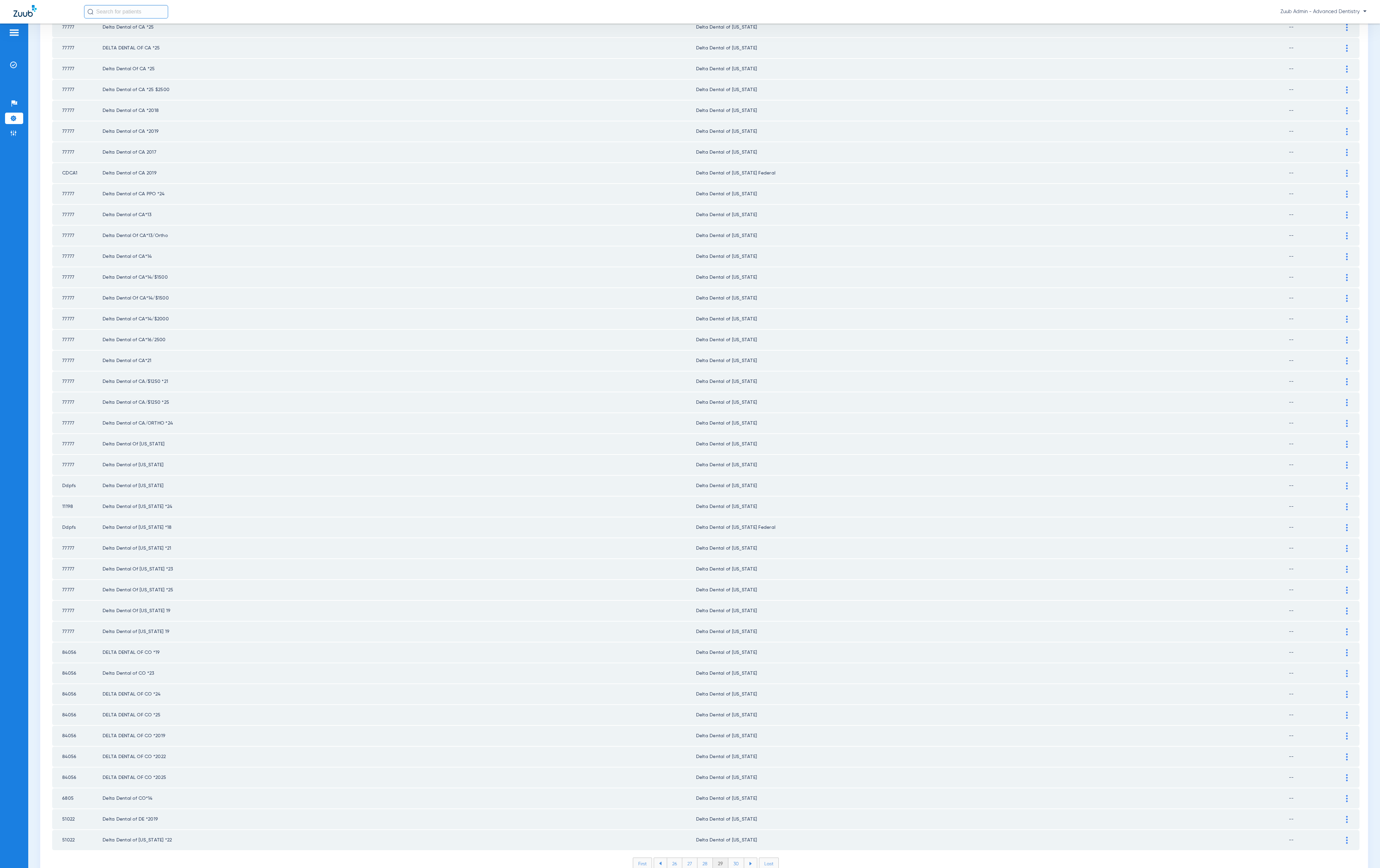
click at [701, 509] on li "30" at bounding box center [737, 863] width 16 height 11
click at [701, 509] on li "31" at bounding box center [736, 863] width 14 height 11
click at [701, 509] on li "32" at bounding box center [736, 863] width 15 height 11
click at [701, 509] on li "33" at bounding box center [736, 863] width 15 height 11
click at [701, 509] on li "34" at bounding box center [736, 863] width 16 height 11
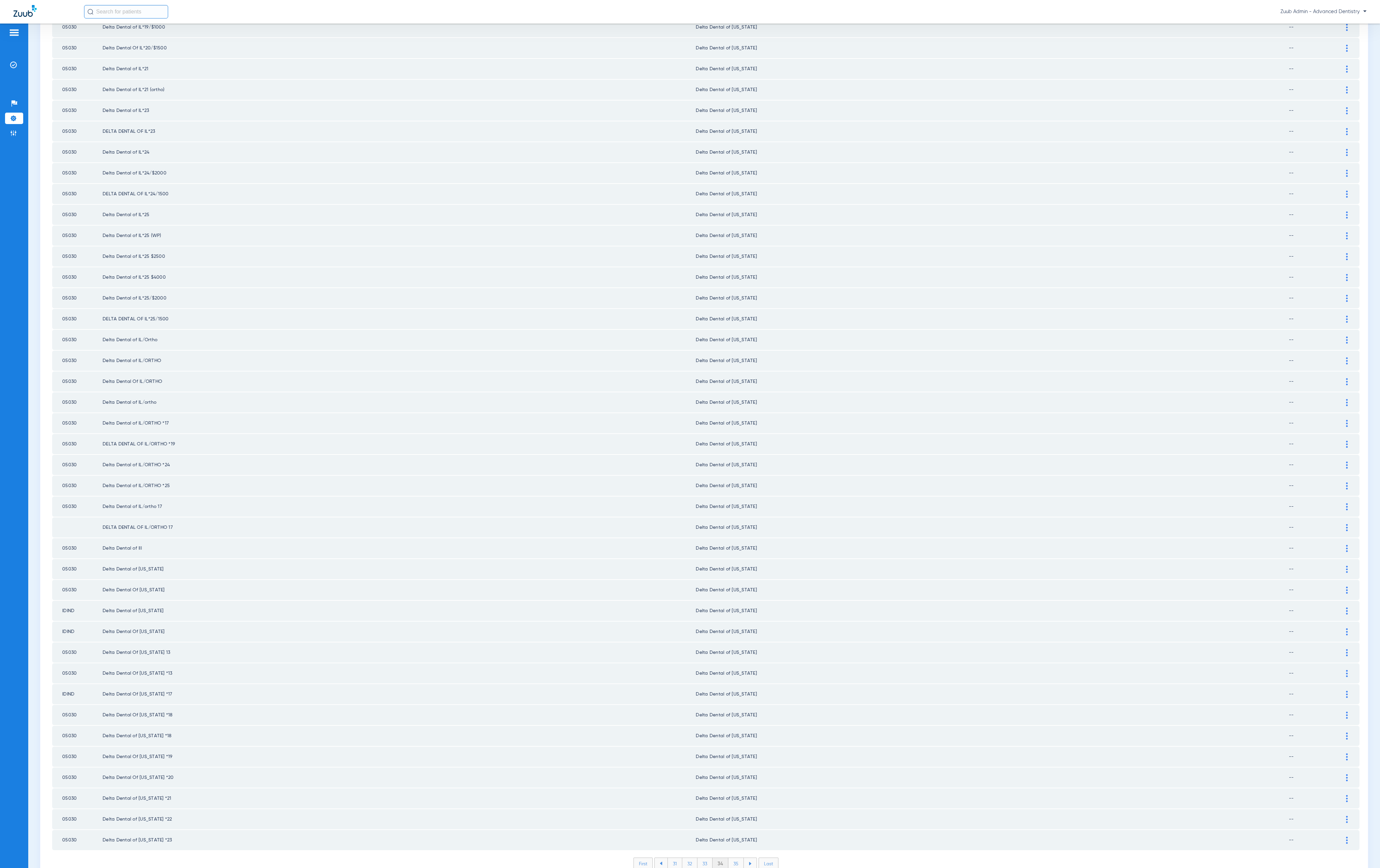
click at [701, 509] on li "35" at bounding box center [736, 863] width 16 height 11
click at [701, 509] on li "36" at bounding box center [737, 863] width 15 height 11
click at [701, 509] on li "37" at bounding box center [737, 863] width 15 height 11
click at [701, 509] on li "38" at bounding box center [736, 863] width 16 height 11
click at [701, 509] on li "39" at bounding box center [737, 863] width 15 height 11
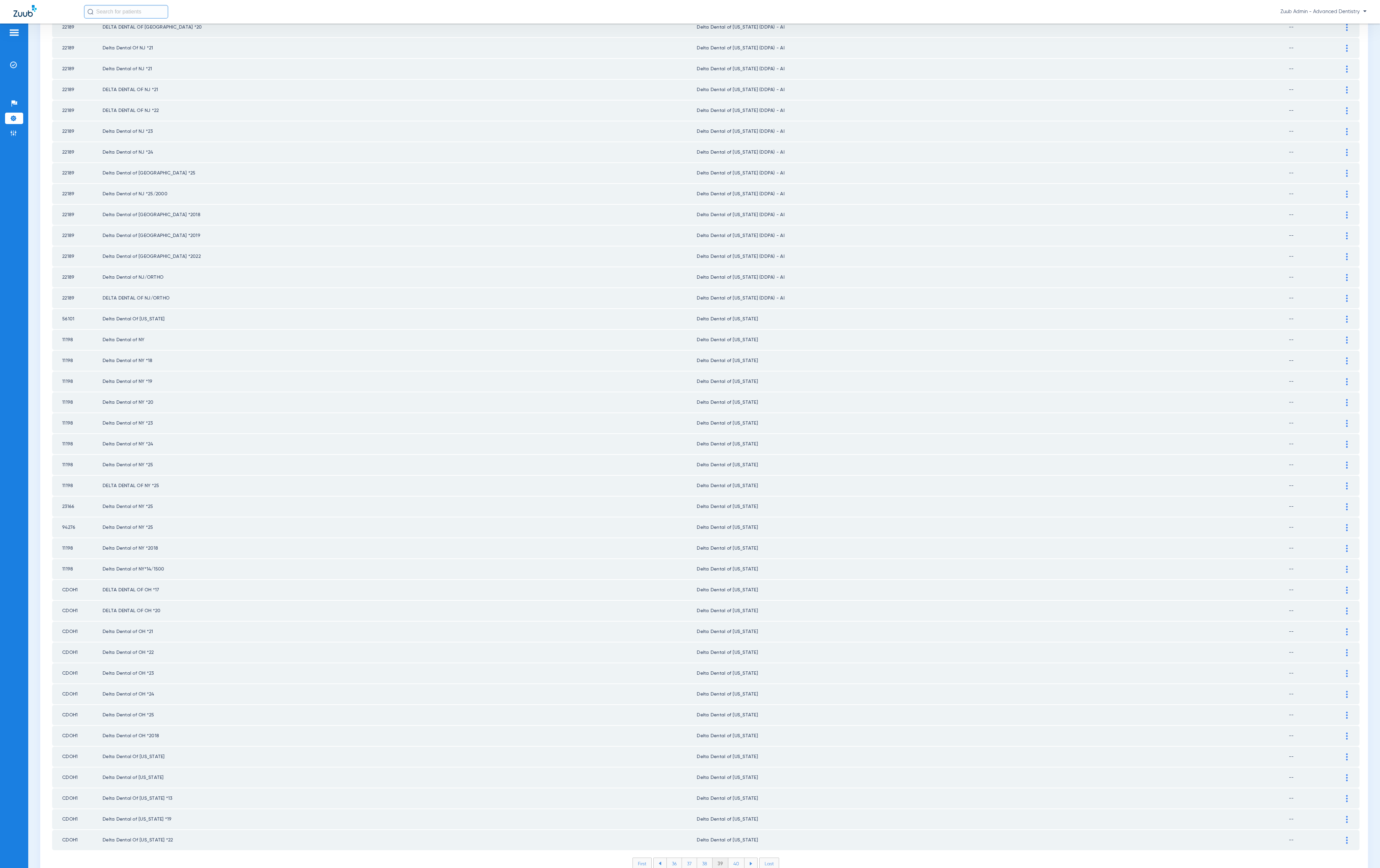
click at [701, 509] on li "40" at bounding box center [737, 863] width 16 height 11
click at [701, 509] on li "41" at bounding box center [737, 863] width 15 height 11
click at [701, 509] on li "42" at bounding box center [736, 863] width 16 height 11
click at [701, 509] on li "43" at bounding box center [736, 863] width 16 height 11
click at [701, 509] on li "44" at bounding box center [737, 863] width 16 height 11
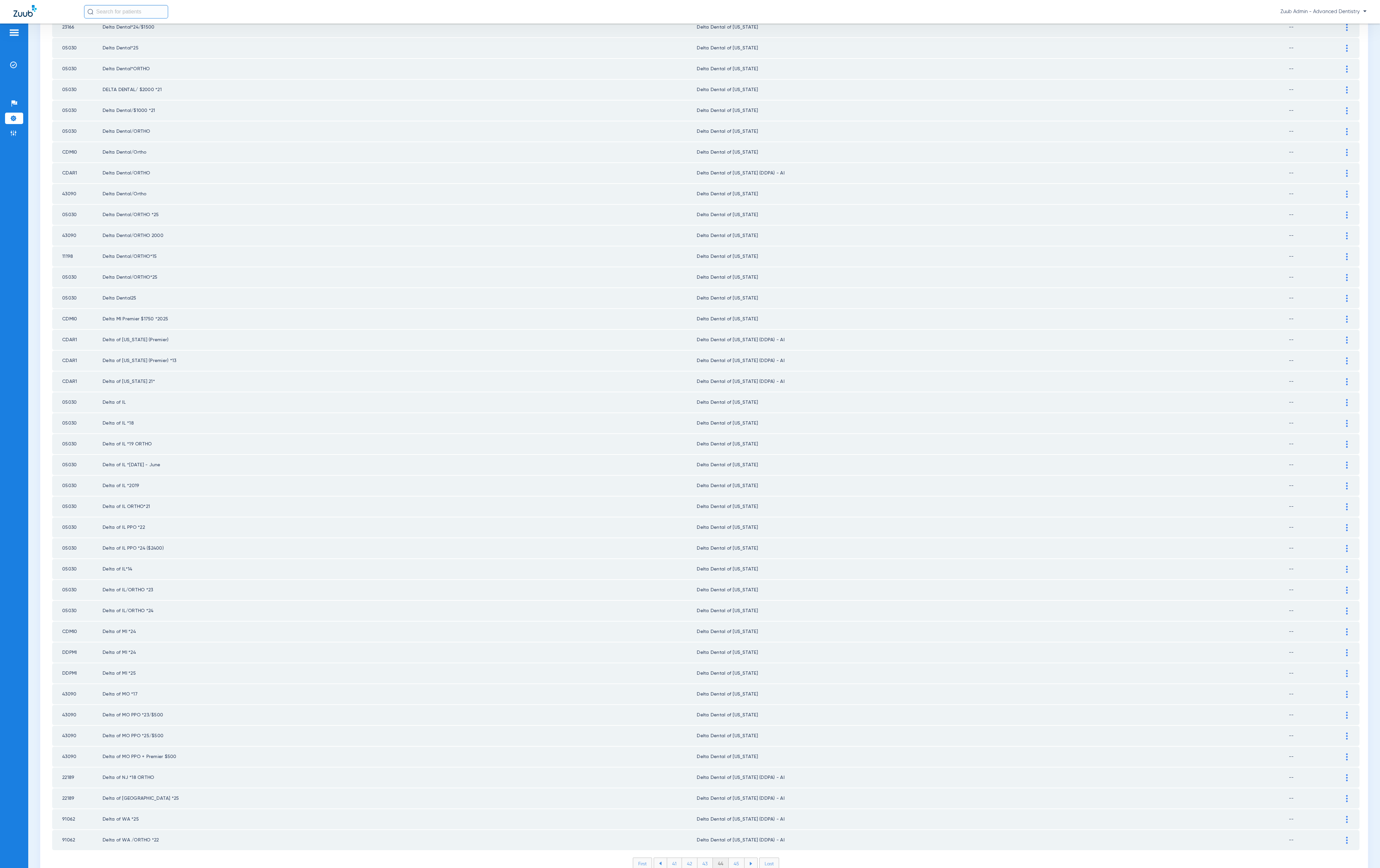
click at [701, 509] on li "45" at bounding box center [737, 863] width 16 height 11
click at [701, 509] on li "46" at bounding box center [737, 863] width 16 height 11
click at [701, 509] on li "47" at bounding box center [737, 863] width 16 height 11
click at [701, 509] on li "48" at bounding box center [737, 863] width 16 height 11
click at [701, 509] on li "49" at bounding box center [737, 863] width 16 height 11
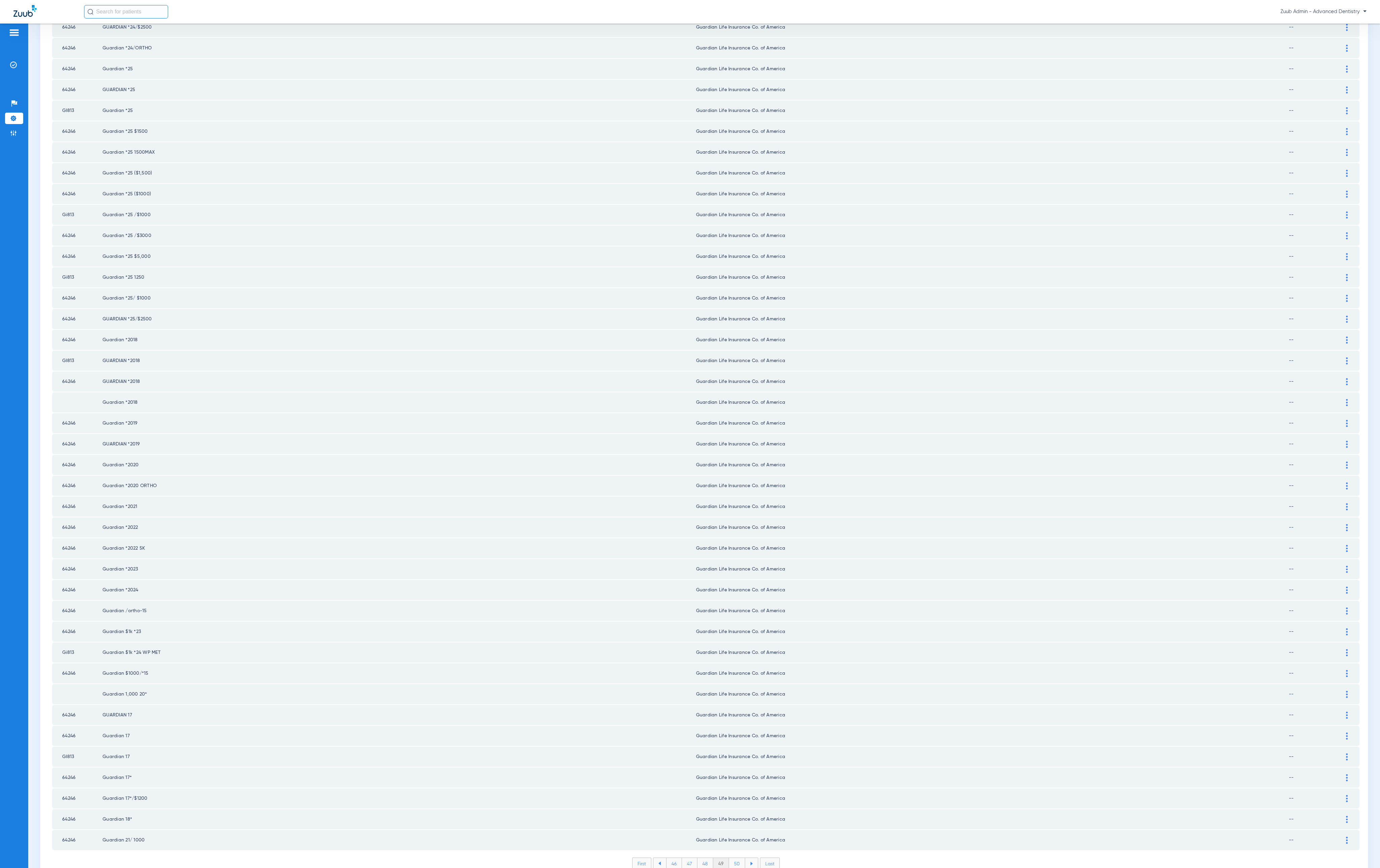
click at [701, 509] on li "50" at bounding box center [737, 863] width 16 height 11
click at [701, 509] on li "51" at bounding box center [737, 863] width 15 height 11
click at [701, 509] on li "52" at bounding box center [737, 863] width 16 height 11
click at [701, 509] on li "53" at bounding box center [737, 863] width 16 height 11
click at [701, 509] on li "54" at bounding box center [737, 863] width 16 height 11
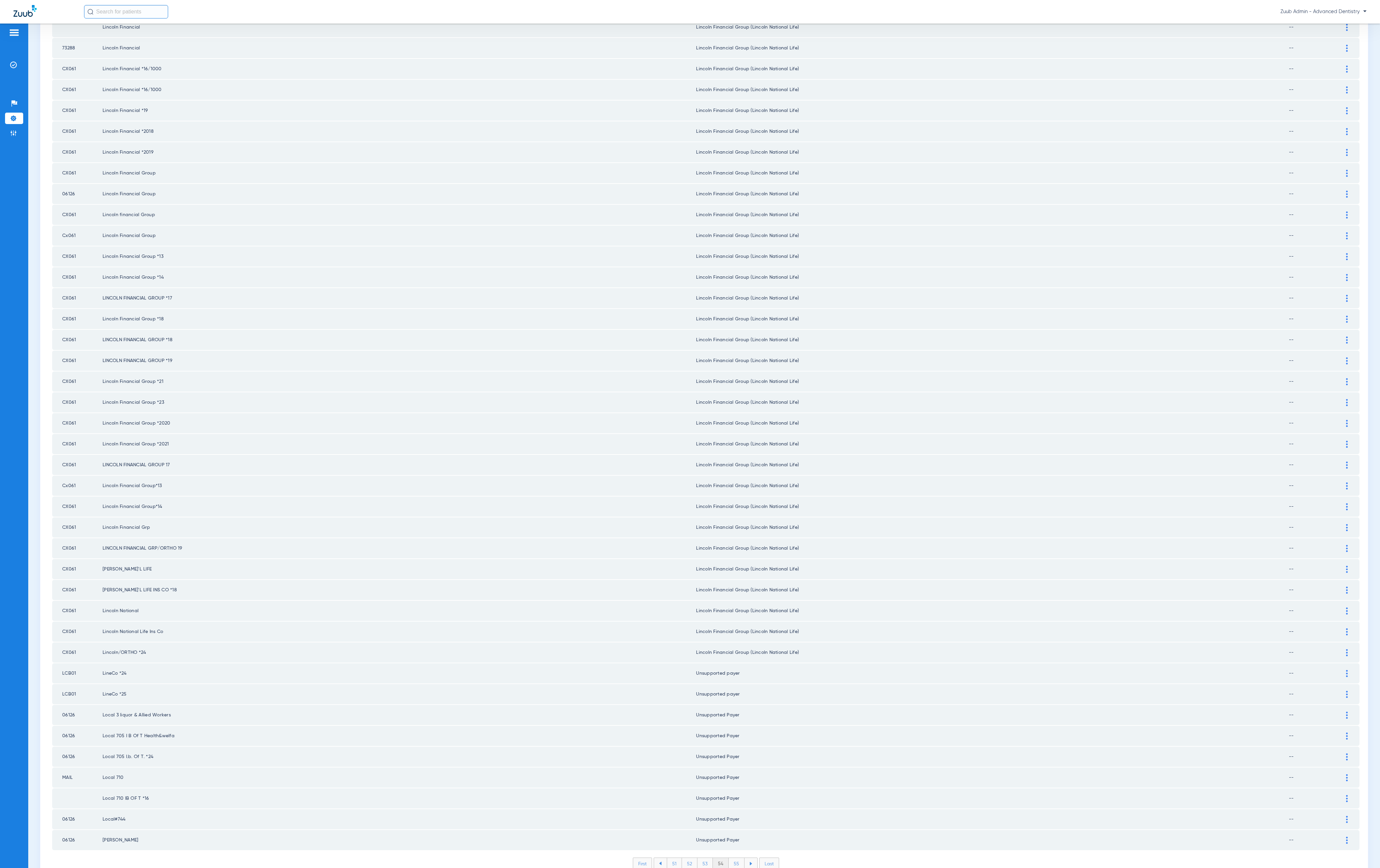
click at [701, 509] on li "55" at bounding box center [737, 863] width 16 height 11
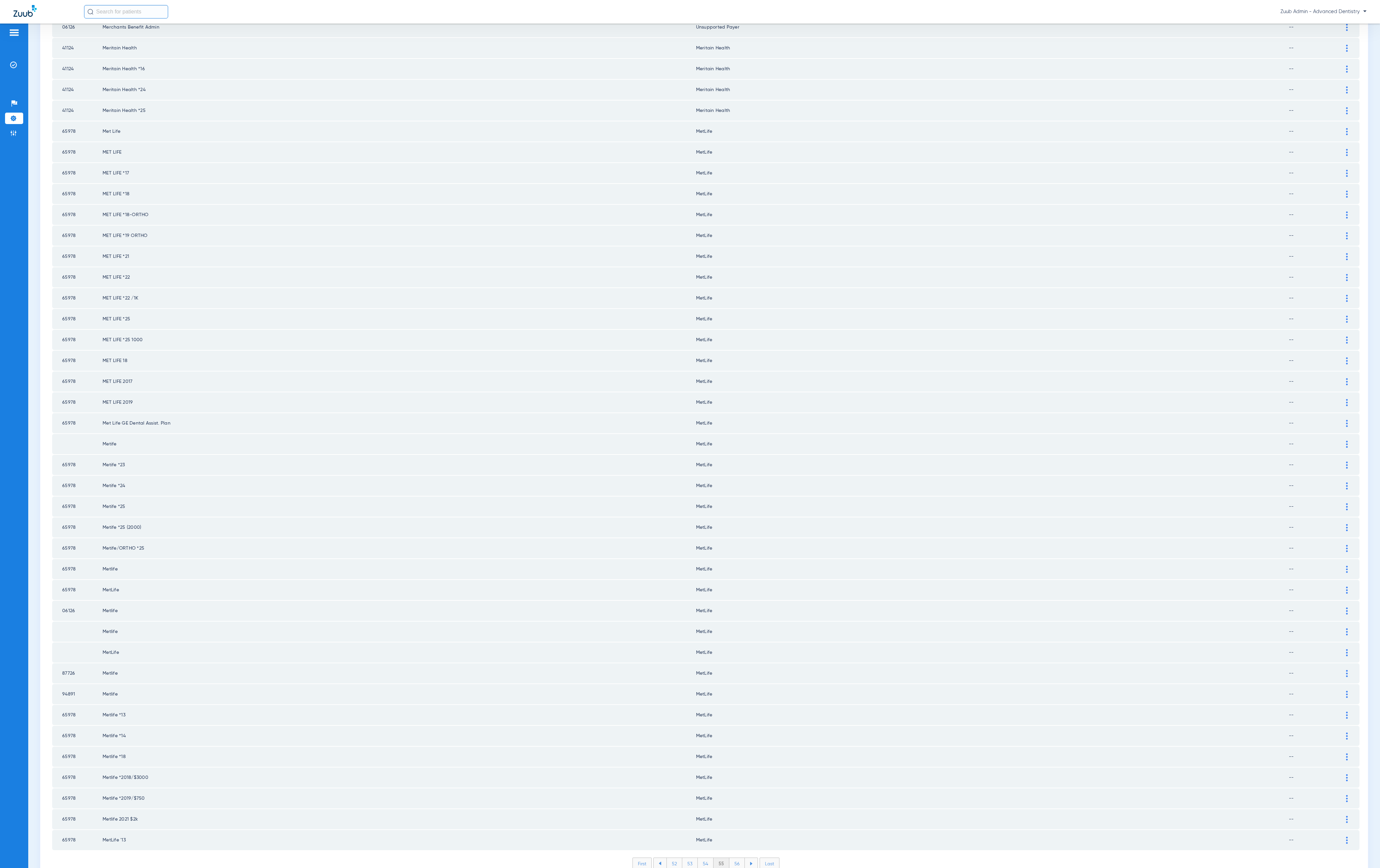
click at [701, 509] on li "56" at bounding box center [737, 863] width 16 height 11
click at [701, 509] on li "57" at bounding box center [737, 863] width 16 height 11
click at [701, 509] on li "58" at bounding box center [737, 863] width 16 height 11
click at [701, 509] on li "59" at bounding box center [737, 863] width 16 height 11
click at [701, 509] on li "60" at bounding box center [737, 863] width 16 height 11
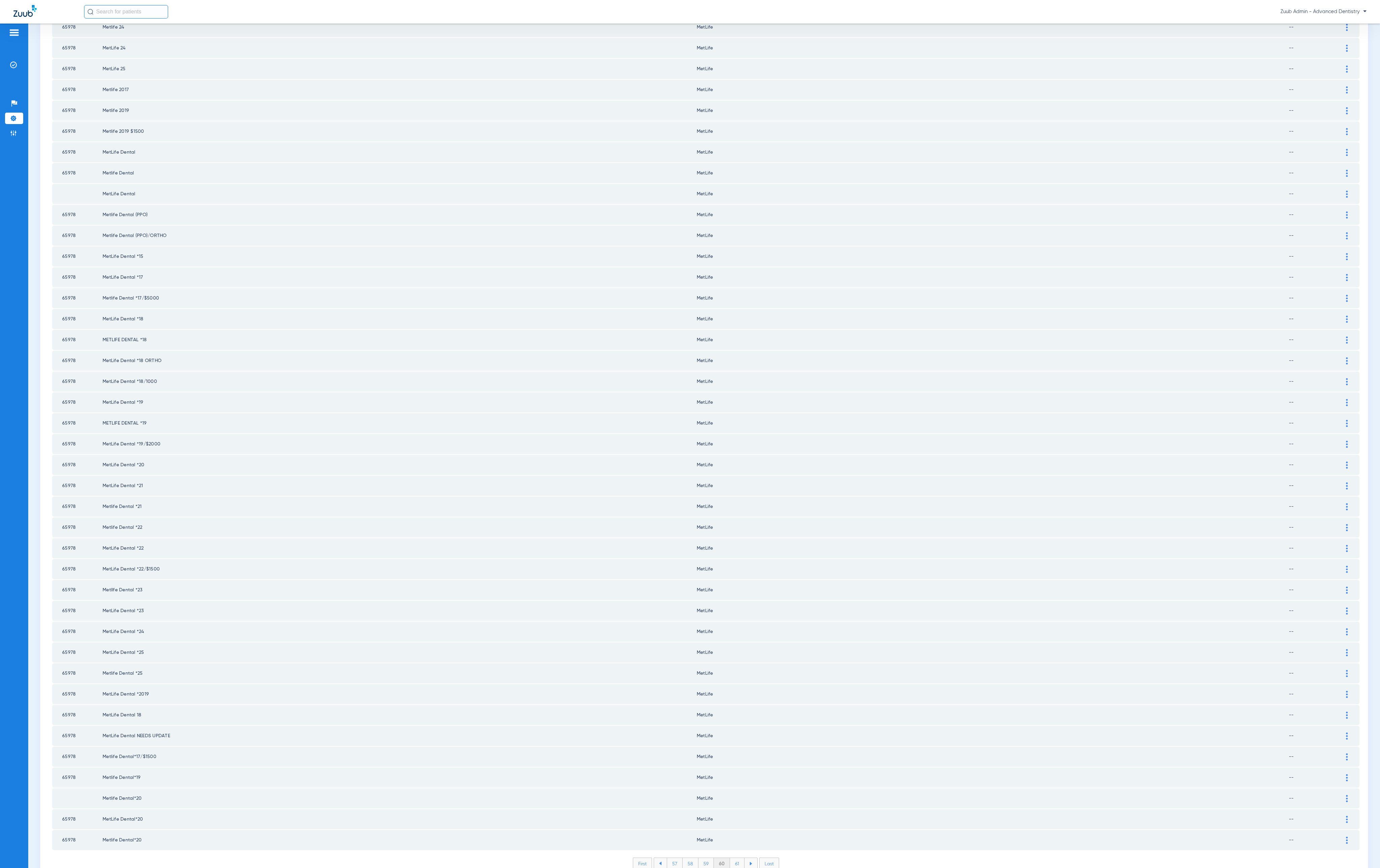
click at [701, 509] on li "61" at bounding box center [737, 863] width 14 height 11
click at [701, 509] on li "62" at bounding box center [737, 863] width 15 height 11
click at [701, 509] on li "63" at bounding box center [736, 863] width 15 height 11
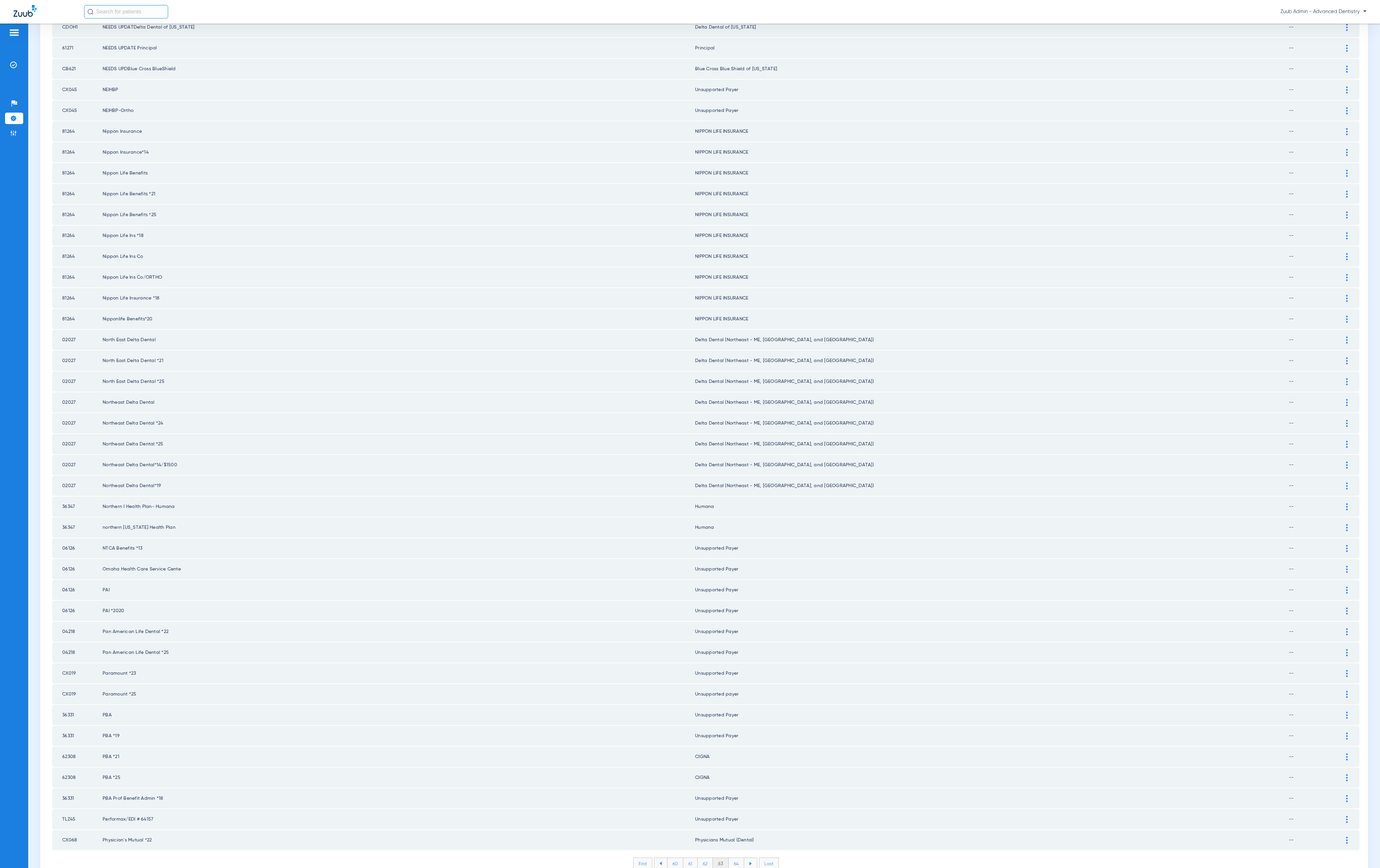
click at [701, 509] on li "64" at bounding box center [736, 863] width 16 height 11
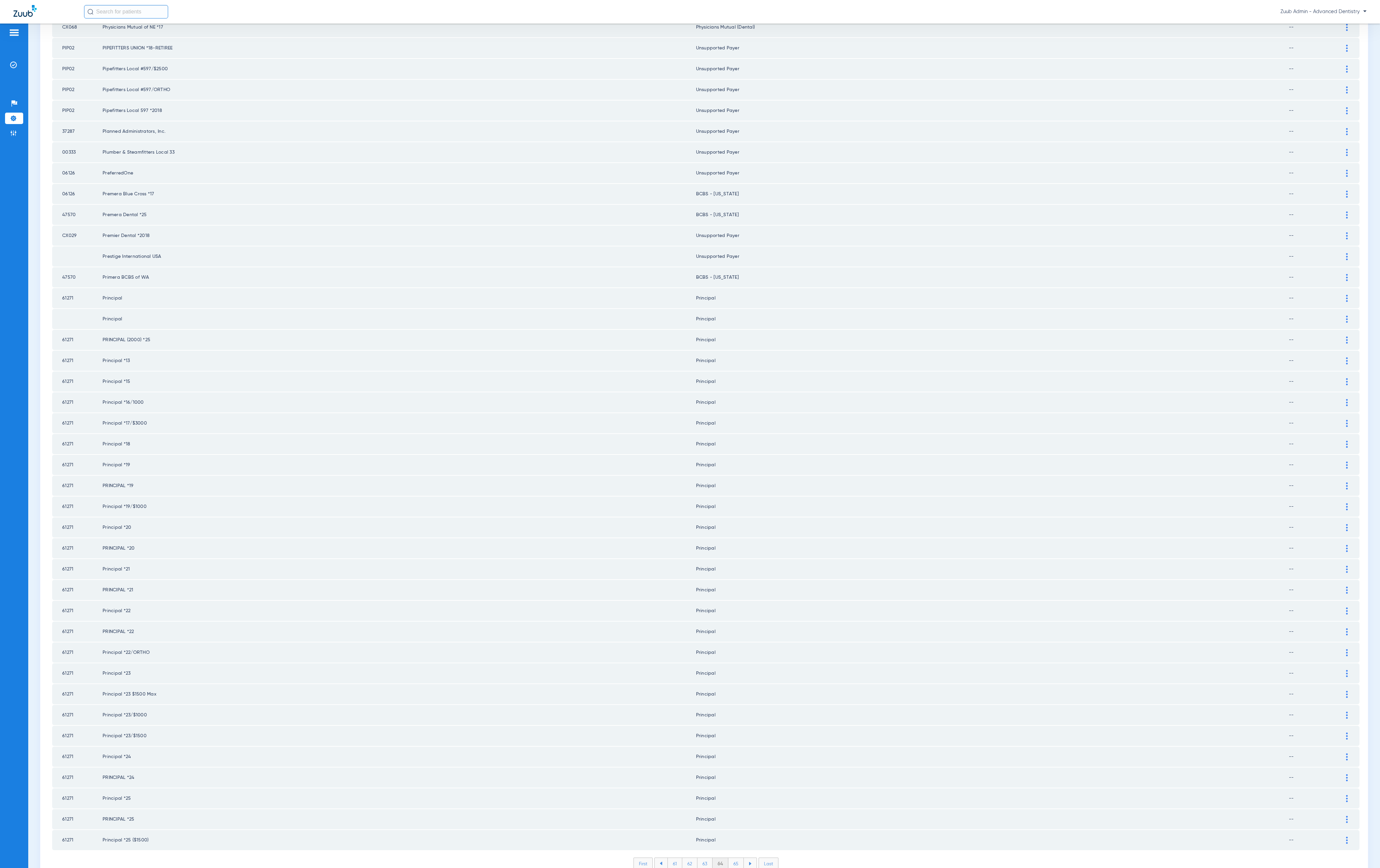
click at [701, 509] on li "65" at bounding box center [736, 863] width 16 height 11
click at [701, 509] on li "66" at bounding box center [737, 863] width 15 height 11
click at [701, 509] on li "67" at bounding box center [737, 863] width 15 height 11
click at [701, 509] on li "68" at bounding box center [736, 863] width 16 height 11
click at [701, 509] on li "69" at bounding box center [737, 863] width 15 height 11
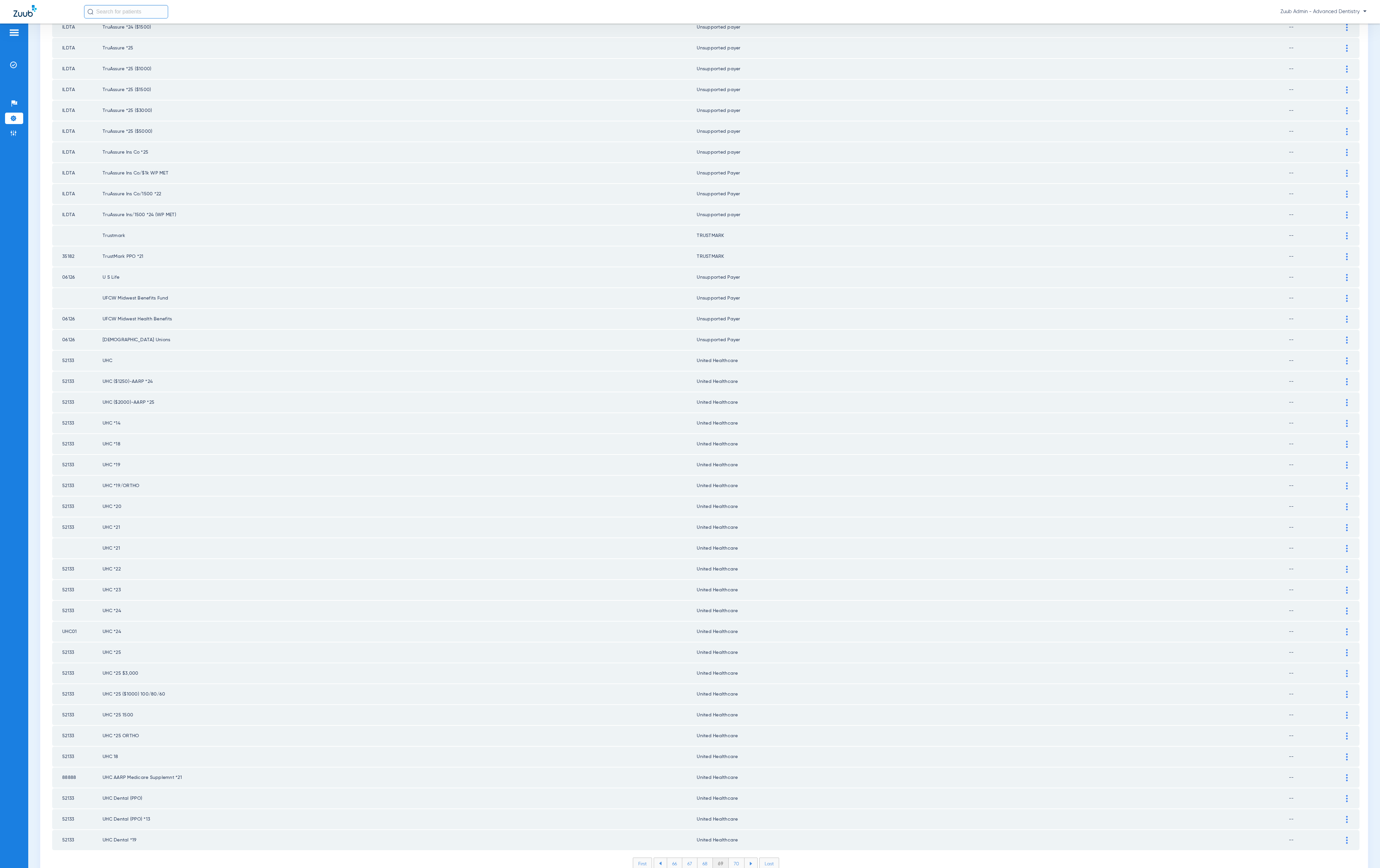
click at [701, 509] on li "70" at bounding box center [737, 863] width 16 height 11
click at [701, 509] on li "71" at bounding box center [736, 863] width 14 height 11
click at [701, 509] on li "72" at bounding box center [736, 863] width 15 height 11
click at [701, 509] on li "73" at bounding box center [736, 863] width 15 height 11
click at [701, 509] on li "74" at bounding box center [736, 863] width 16 height 11
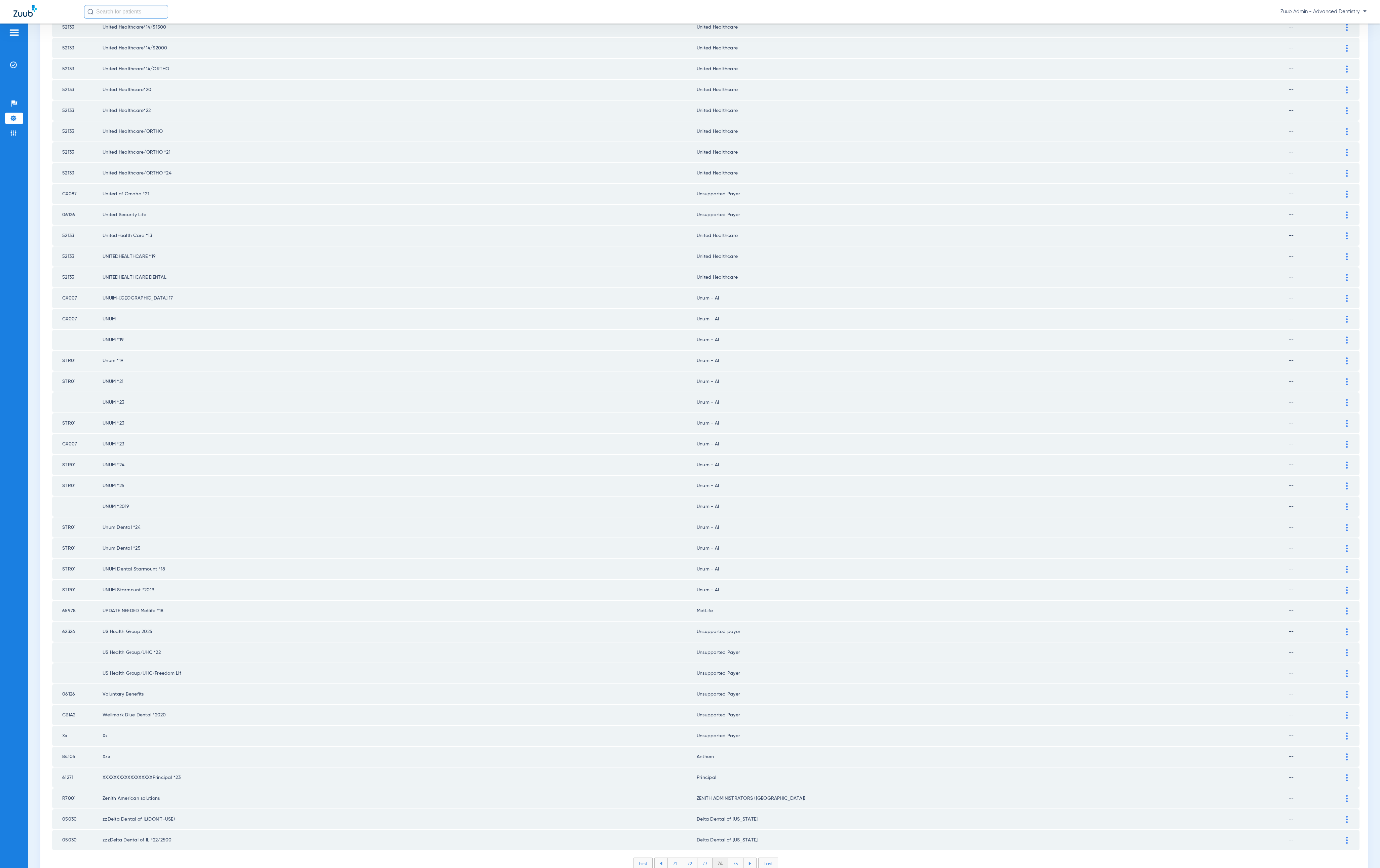
click at [701, 509] on li "75" at bounding box center [736, 863] width 16 height 11
